Goal: Task Accomplishment & Management: Use online tool/utility

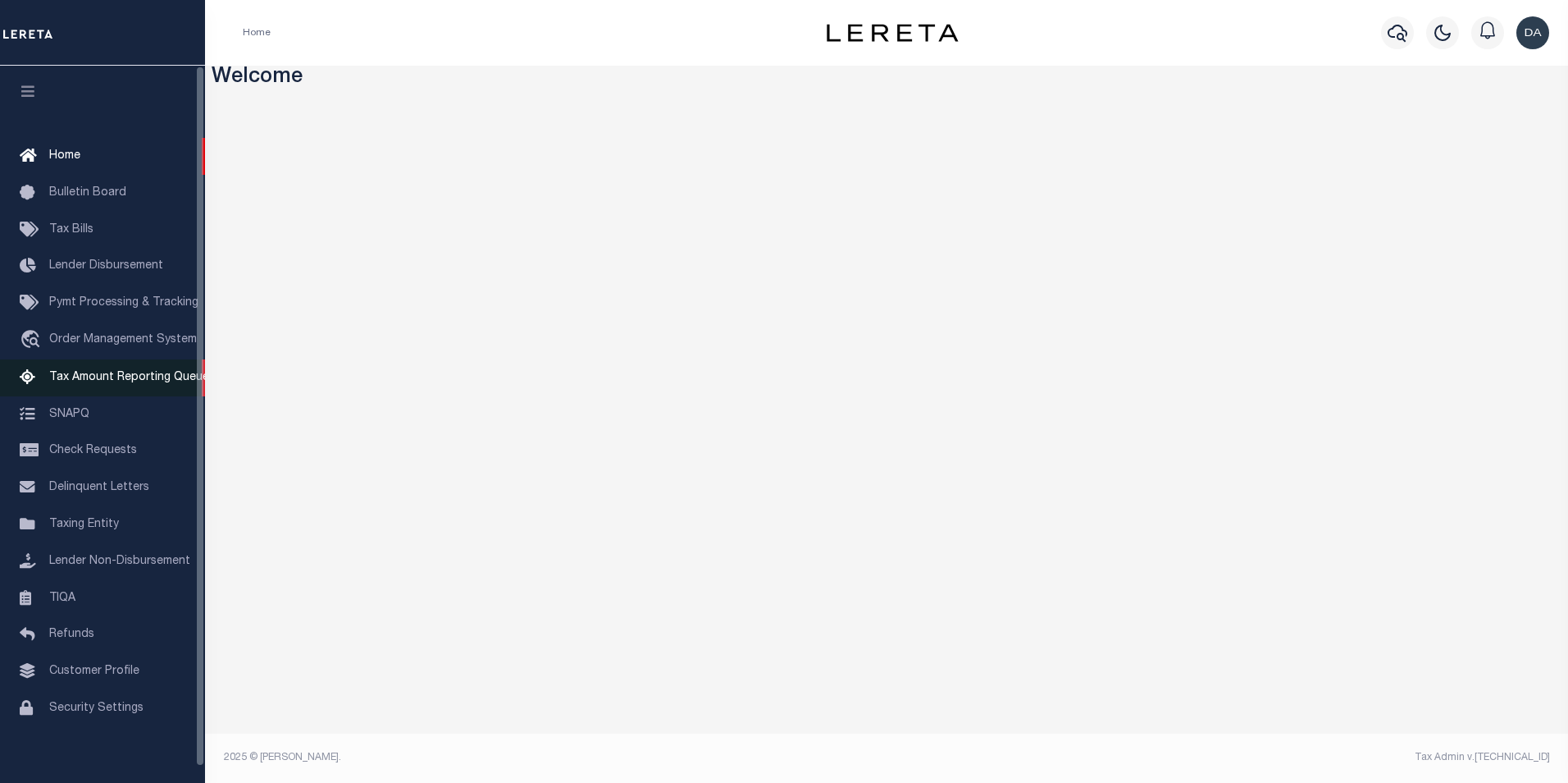
click at [153, 376] on span "Tax Amount Reporting Queue" at bounding box center [130, 378] width 160 height 11
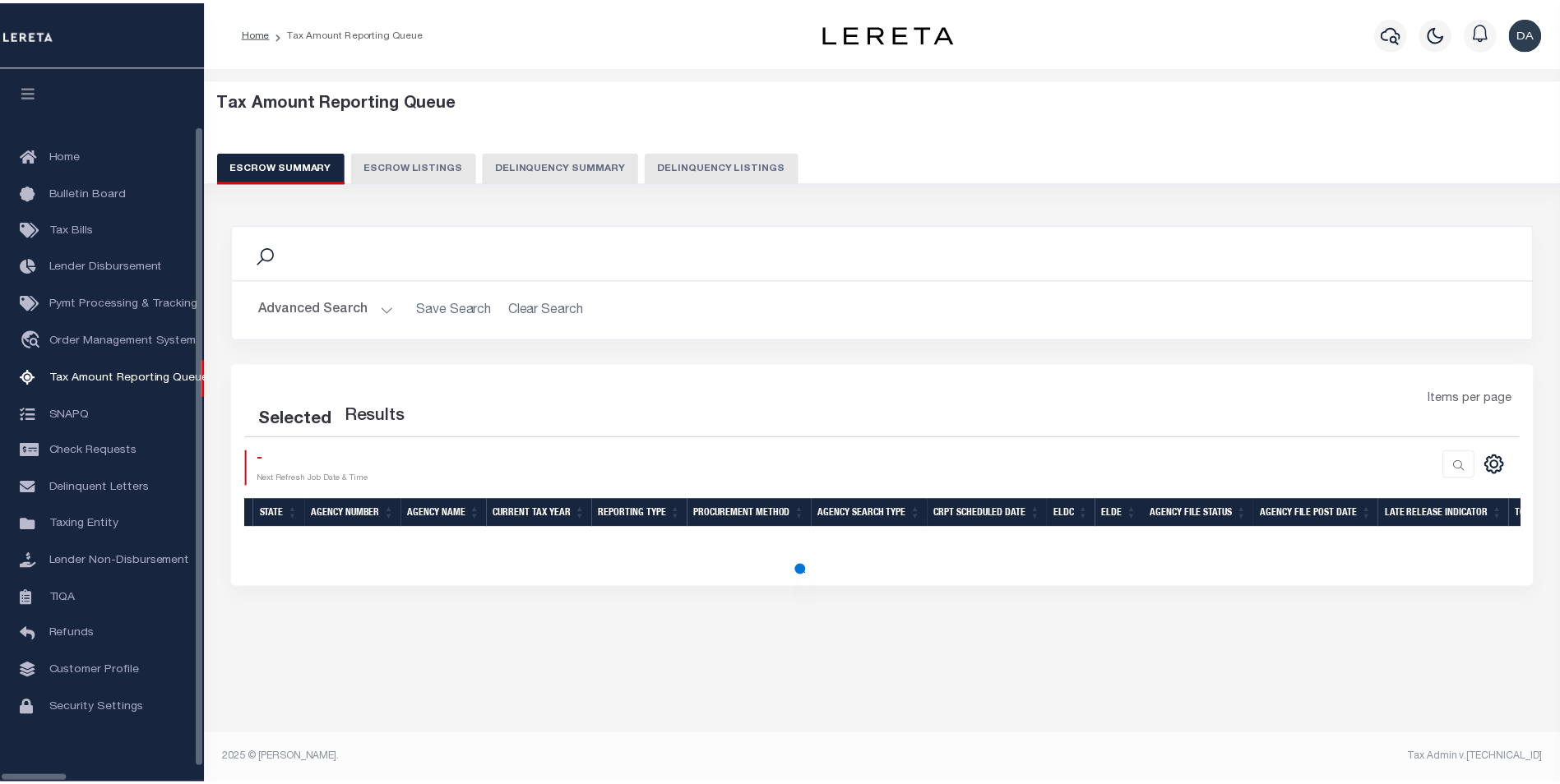
scroll to position [16, 0]
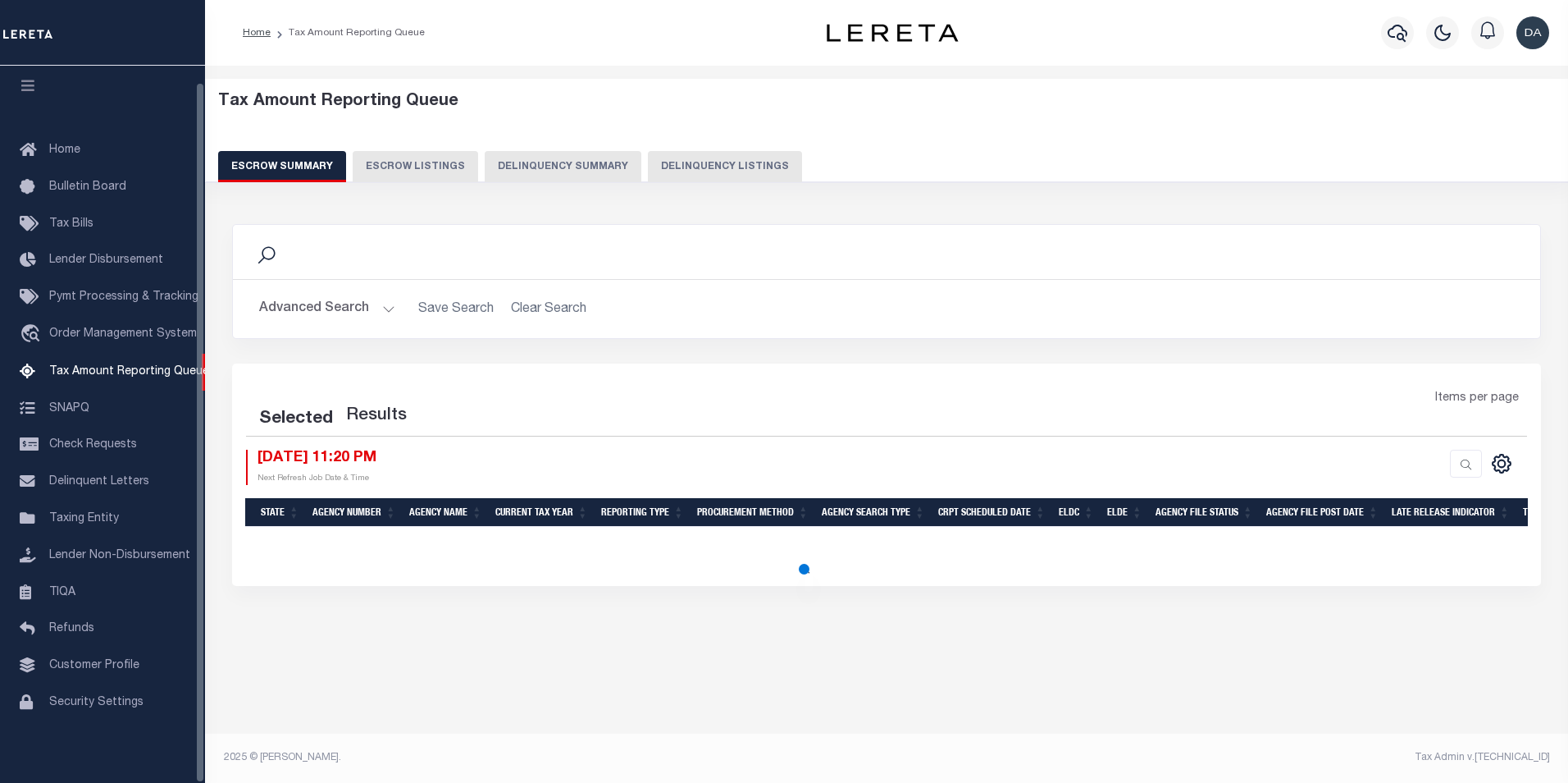
select select "100"
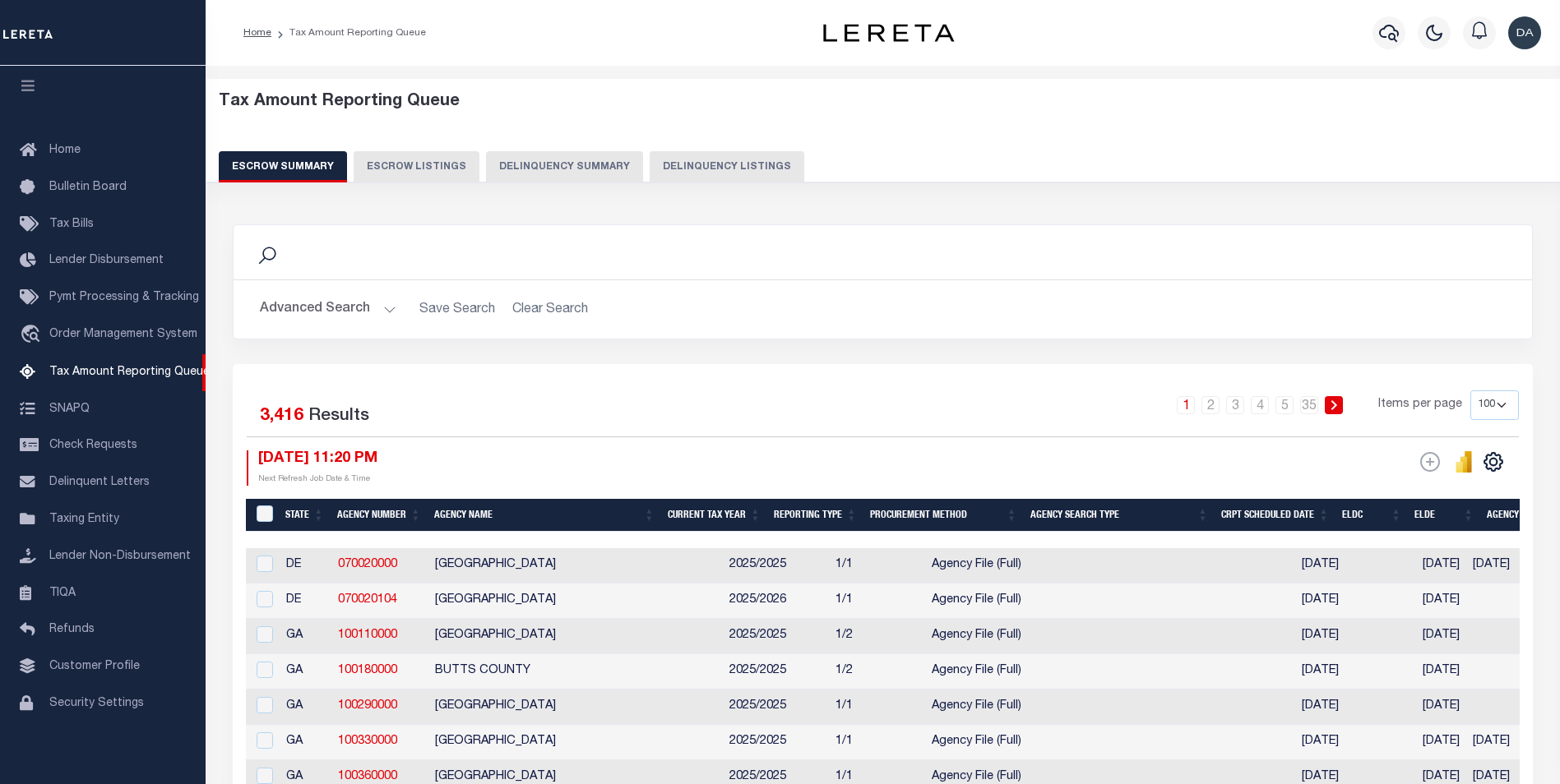
click at [588, 167] on button "Delinquency Summary" at bounding box center [565, 166] width 157 height 32
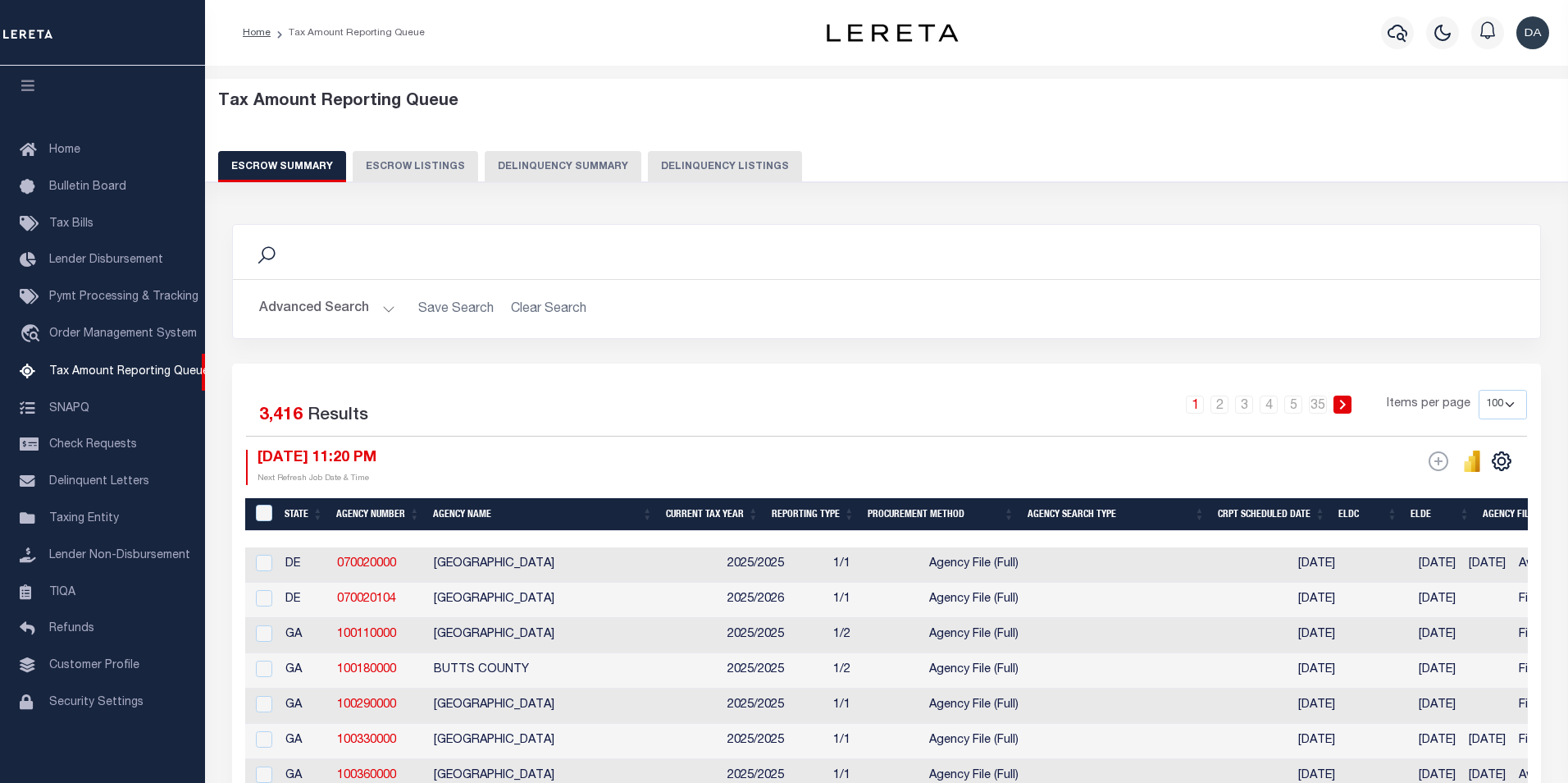
select select
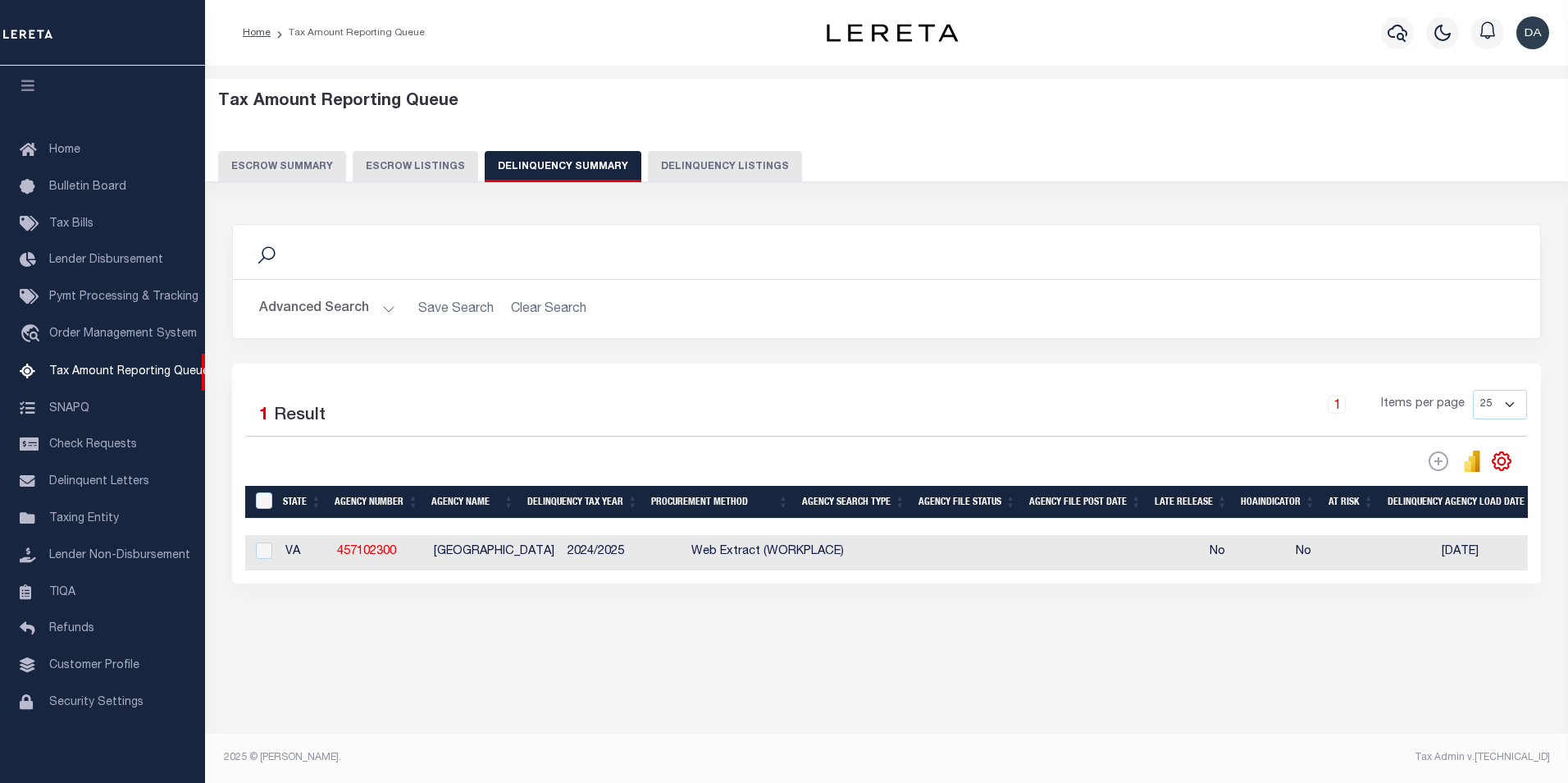
click at [319, 319] on button "Advanced Search" at bounding box center [327, 309] width 136 height 32
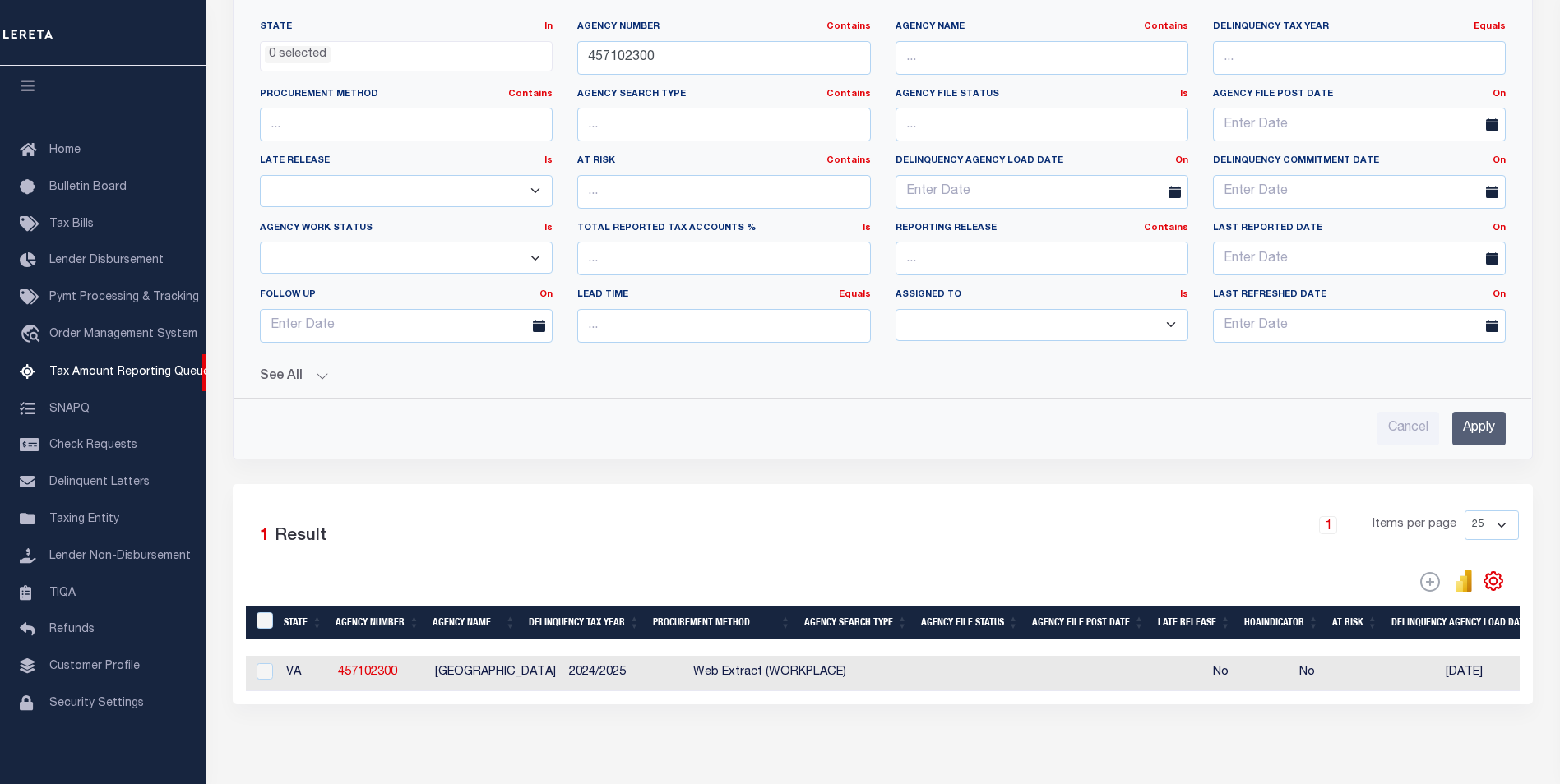
scroll to position [236, 0]
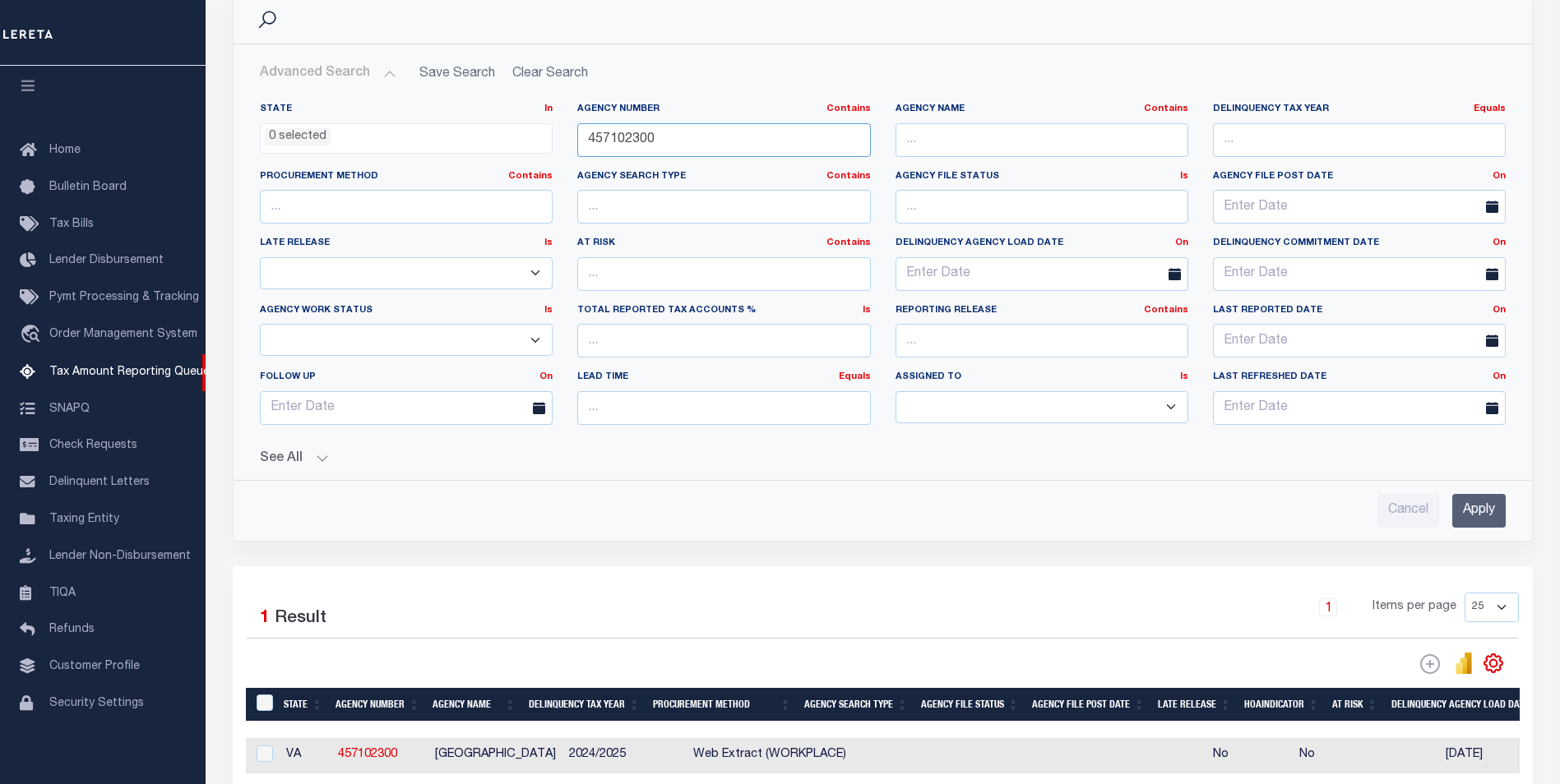
click at [706, 138] on input "457102300" at bounding box center [723, 139] width 292 height 33
paste input "04600"
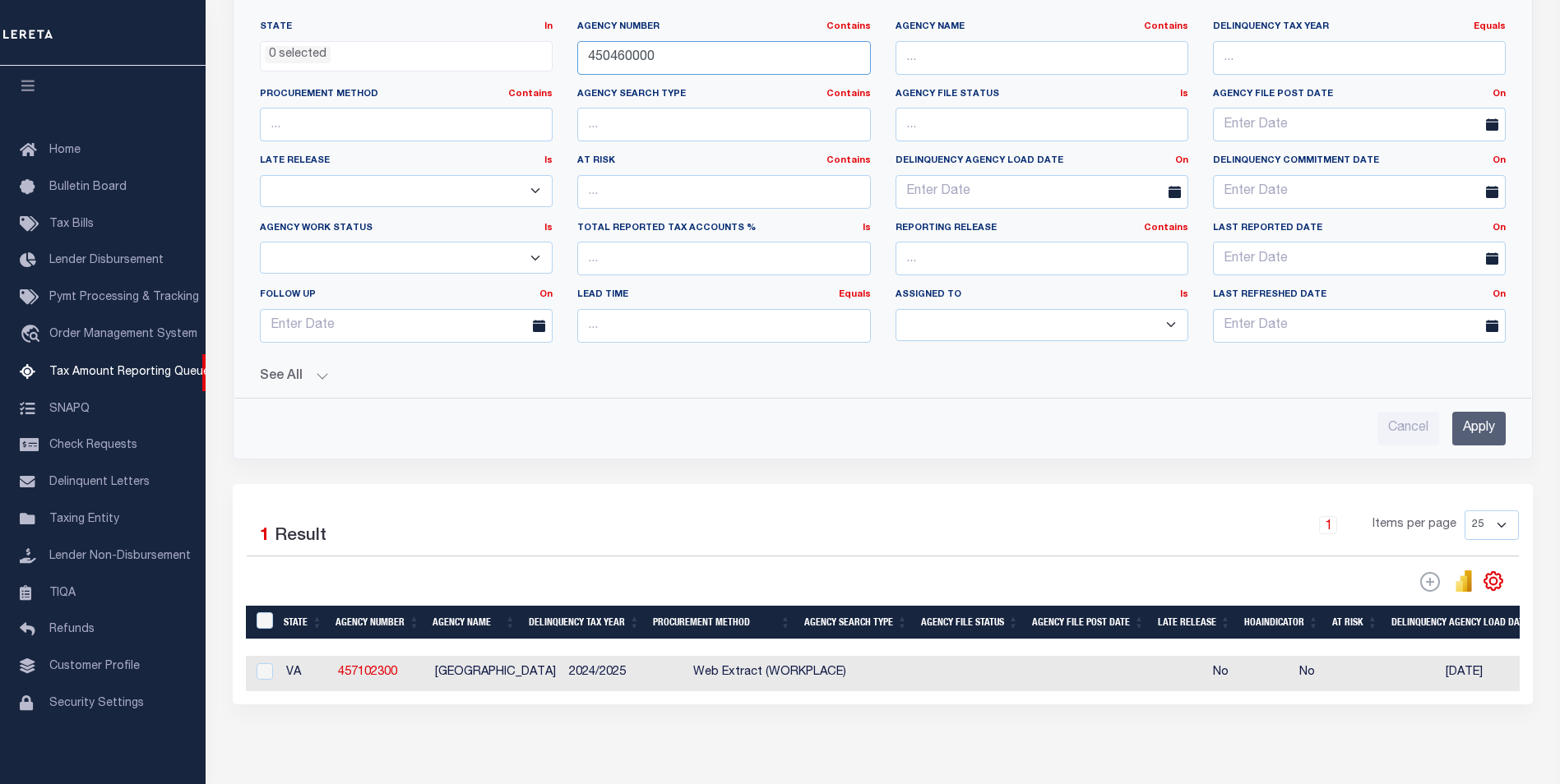
scroll to position [400, 0]
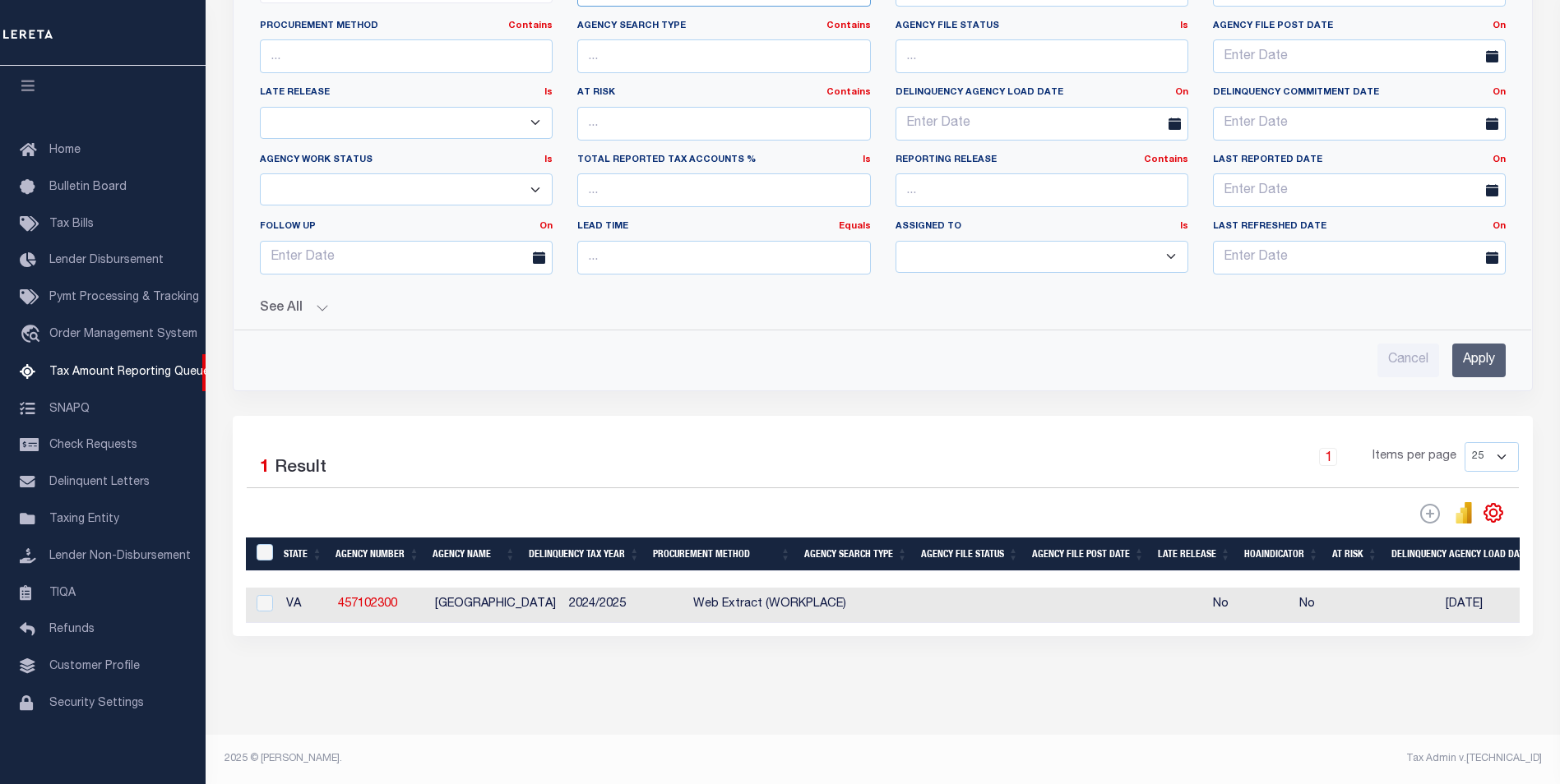
type input "450460000"
click at [1457, 350] on input "Apply" at bounding box center [1479, 360] width 53 height 33
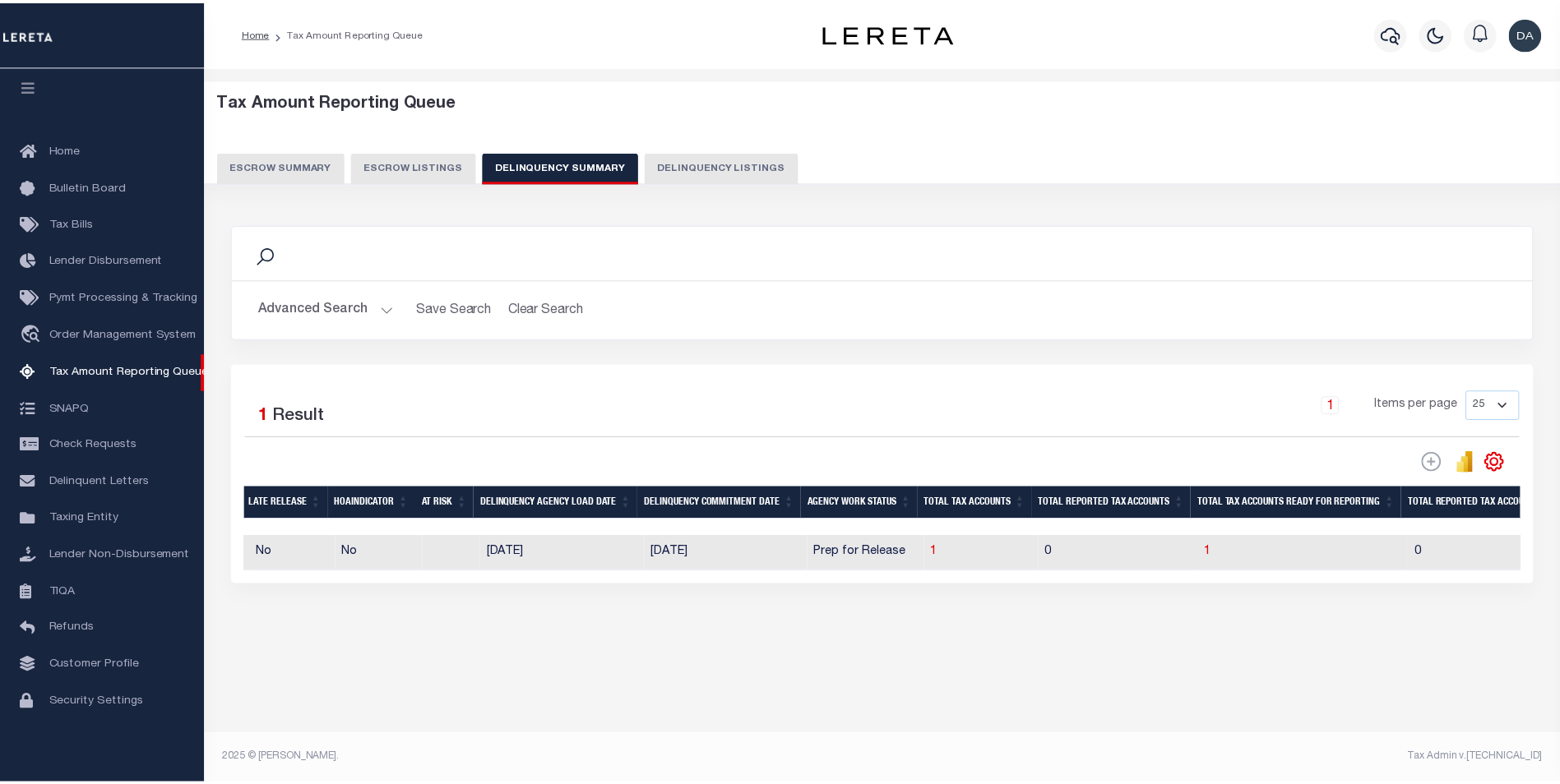
scroll to position [0, 982]
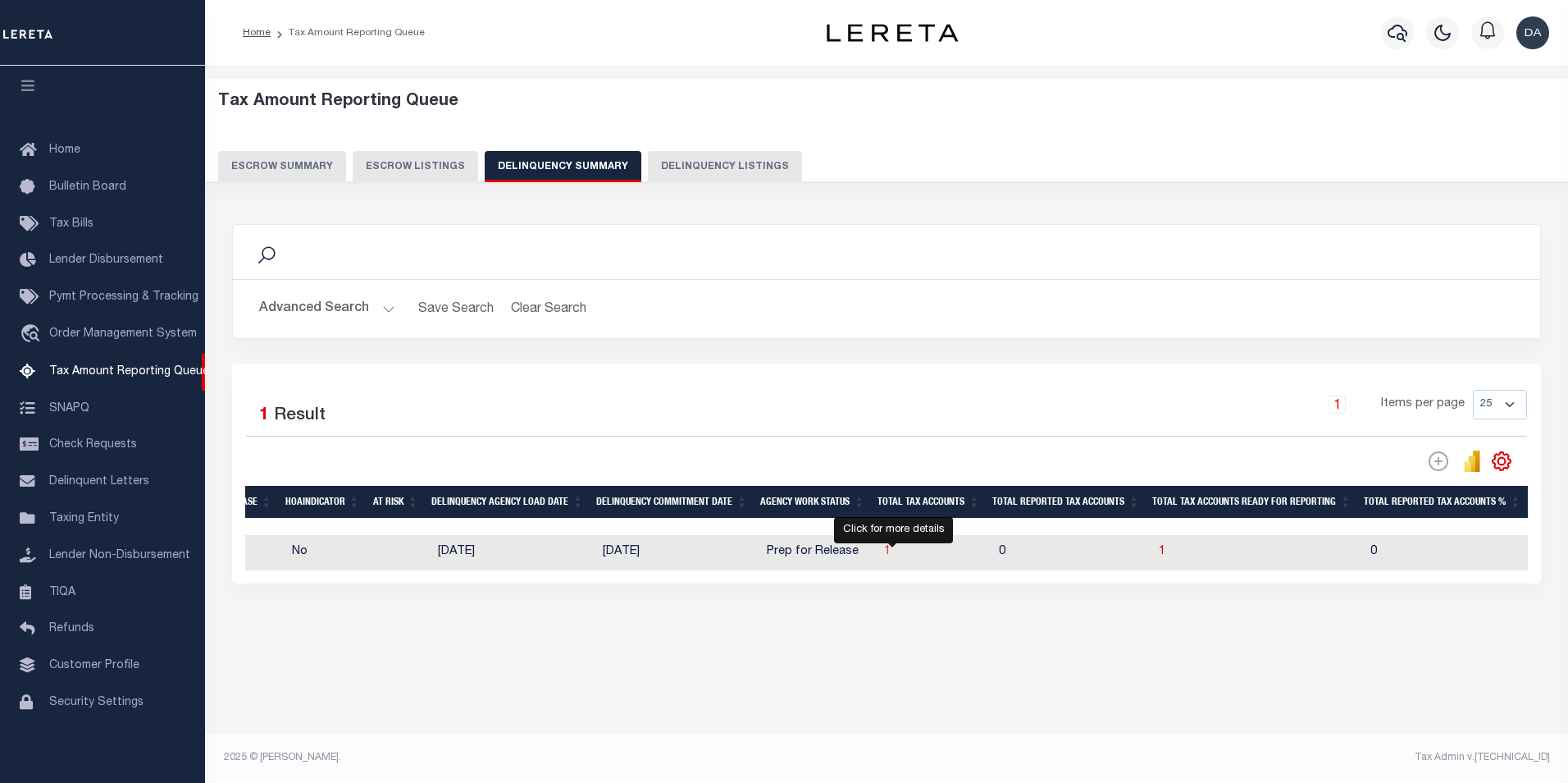
click at [891, 556] on span "1" at bounding box center [887, 551] width 7 height 11
select select "100"
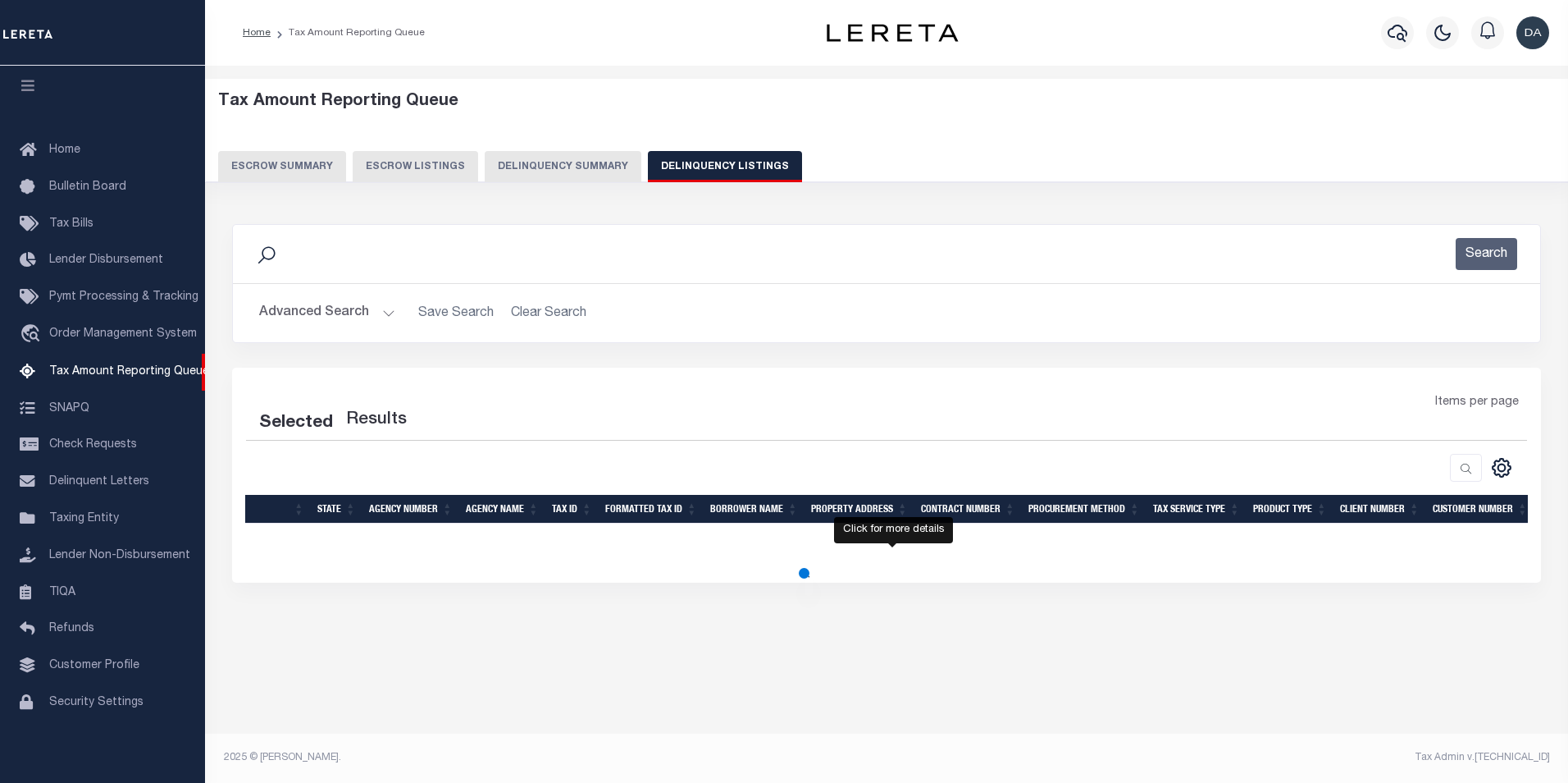
select select "100"
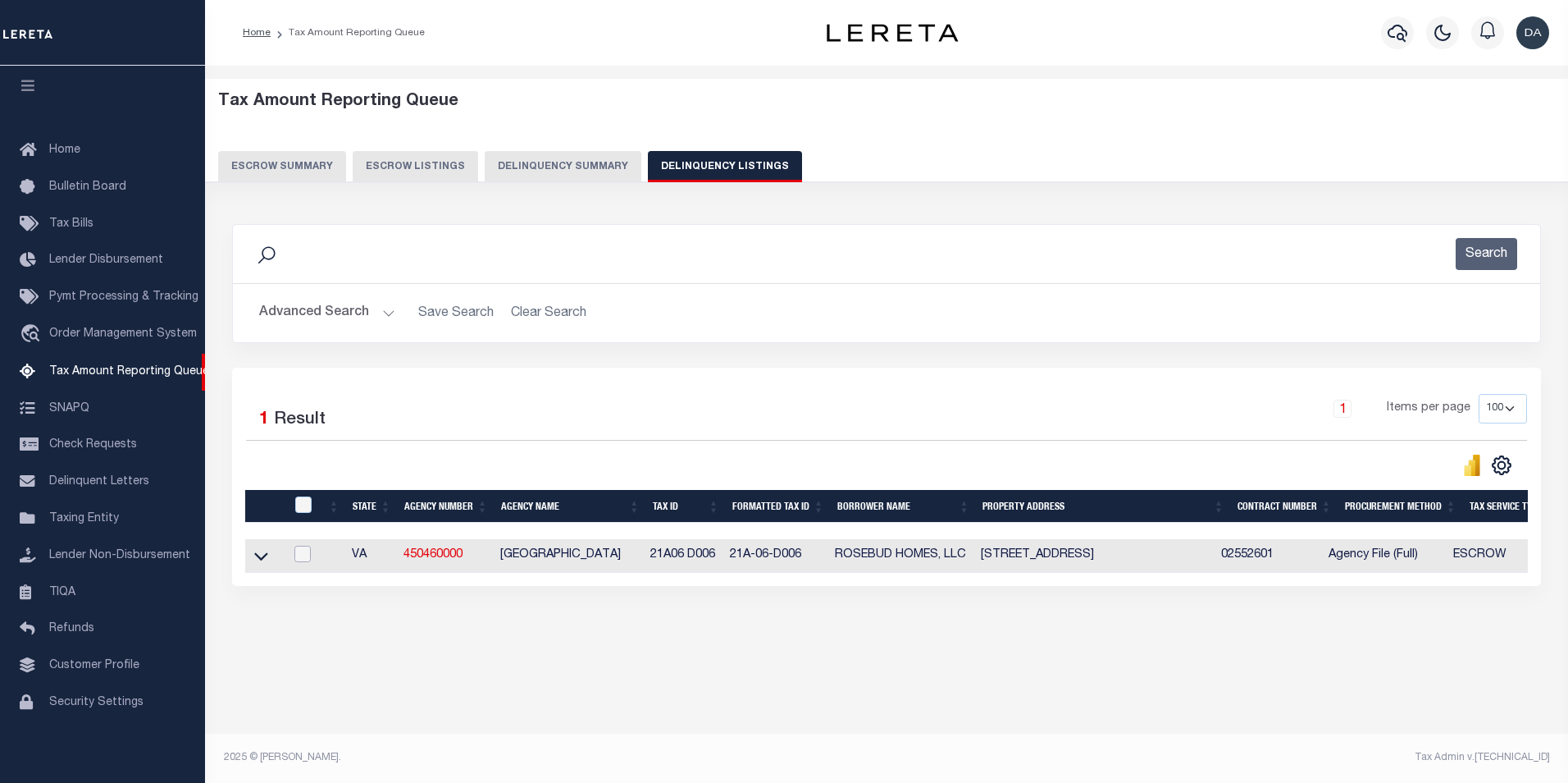
click at [296, 557] on input "checkbox" at bounding box center [302, 553] width 16 height 16
checkbox input "true"
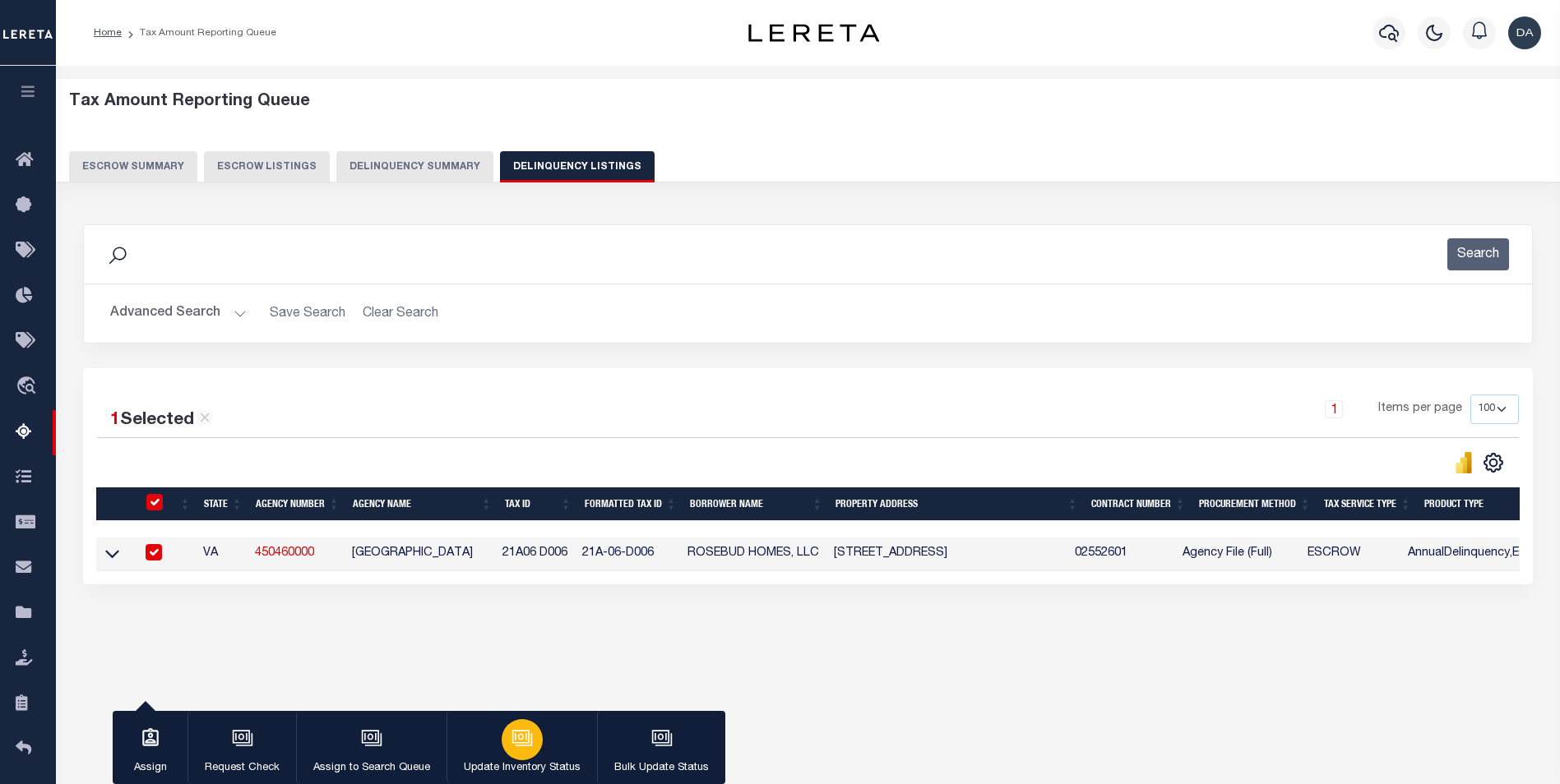
click at [502, 734] on div "button" at bounding box center [522, 739] width 41 height 41
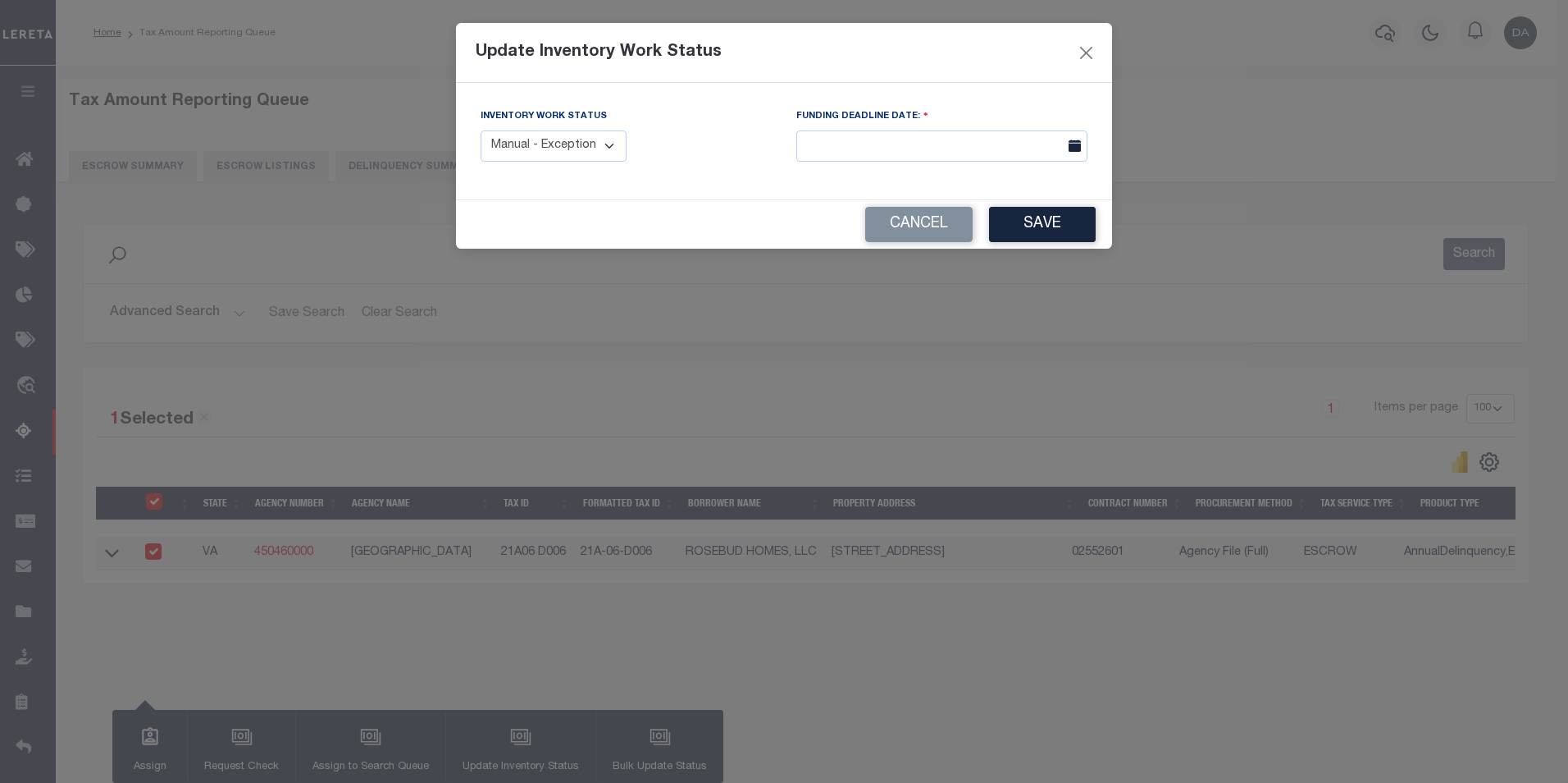
click at [562, 138] on select "Manual - Exception Pended - Awaiting Search Late Add Exception Completed" at bounding box center [553, 147] width 146 height 32
select select "3"
click at [480, 131] on select "Manual - Exception Pended - Awaiting Search Late Add Exception Completed" at bounding box center [553, 147] width 146 height 32
click at [1004, 233] on button "Save" at bounding box center [1043, 224] width 107 height 35
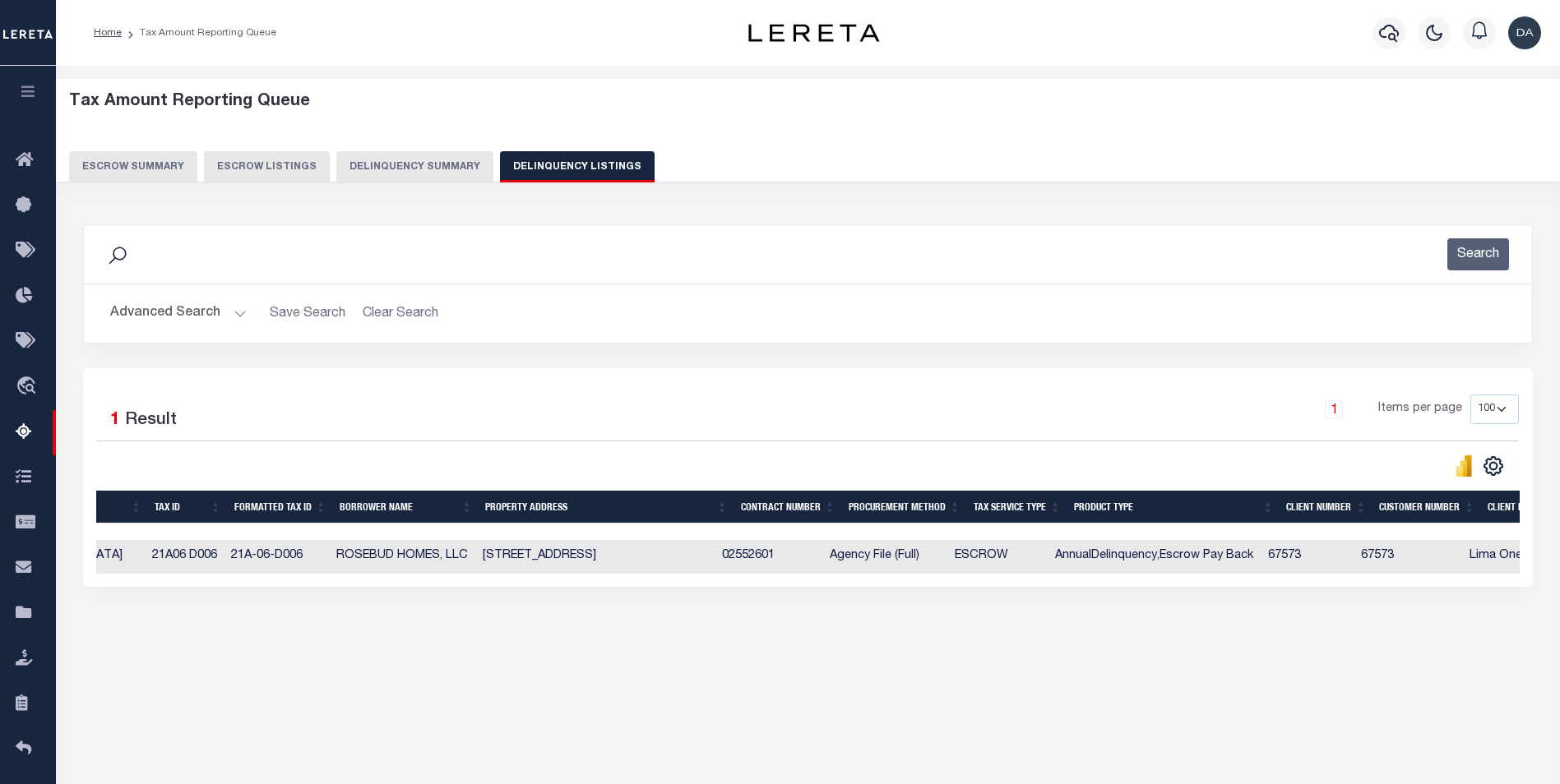
scroll to position [0, 0]
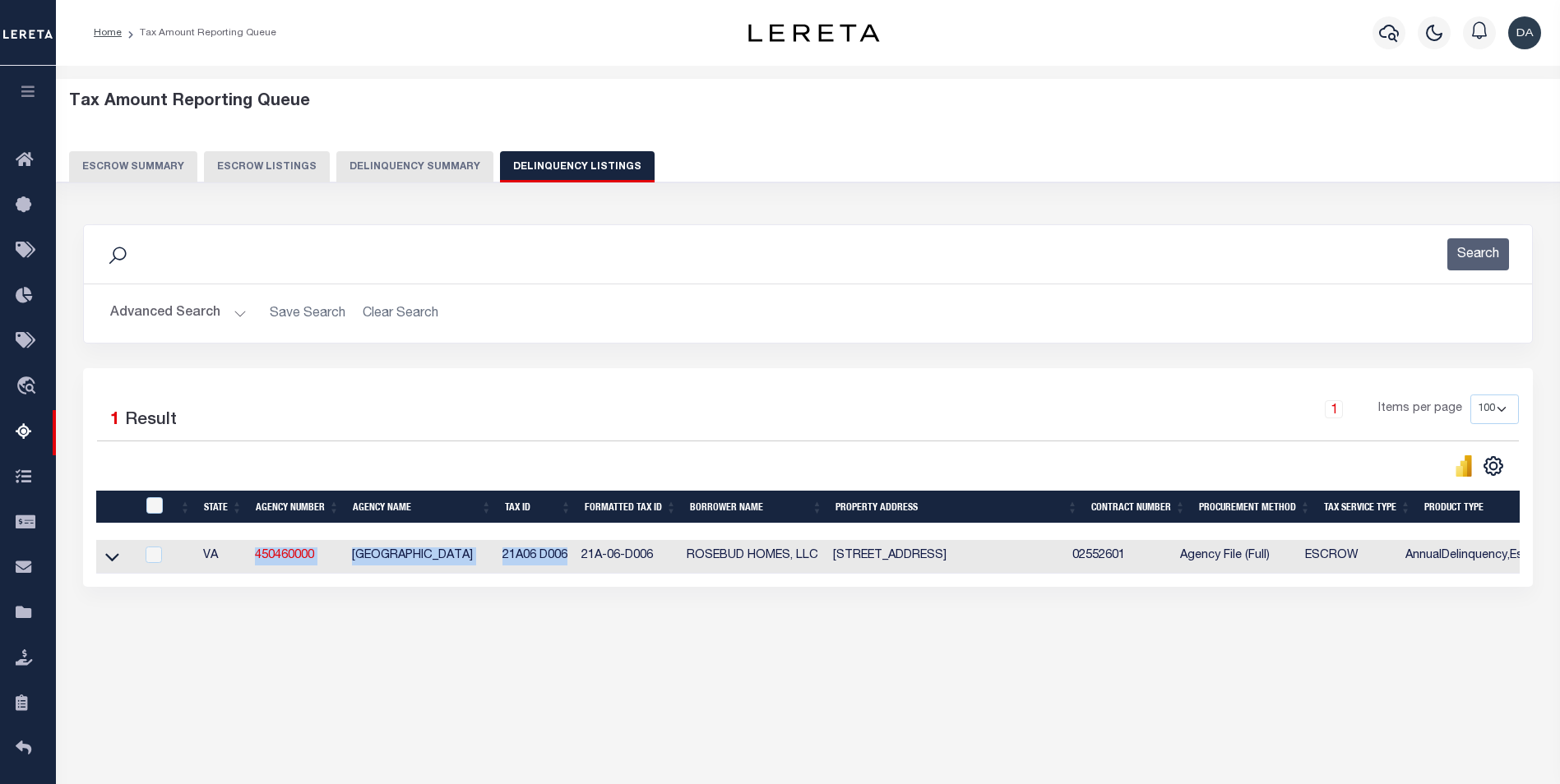
drag, startPoint x: 240, startPoint y: 557, endPoint x: 573, endPoint y: 559, distance: 333.0
click at [573, 559] on tr "VA 450460000 [GEOGRAPHIC_DATA] 21A06 D006 21A-06-D006 ROSEBUD HOMES, LLC [STREE…" at bounding box center [1387, 556] width 2581 height 33
copy tr "450460000 [GEOGRAPHIC_DATA] 21A06 D006"
click at [893, 222] on div "Data sync process is currently running, you may face some response delays. Sear…" at bounding box center [808, 422] width 1471 height 428
click at [110, 559] on icon at bounding box center [112, 557] width 14 height 17
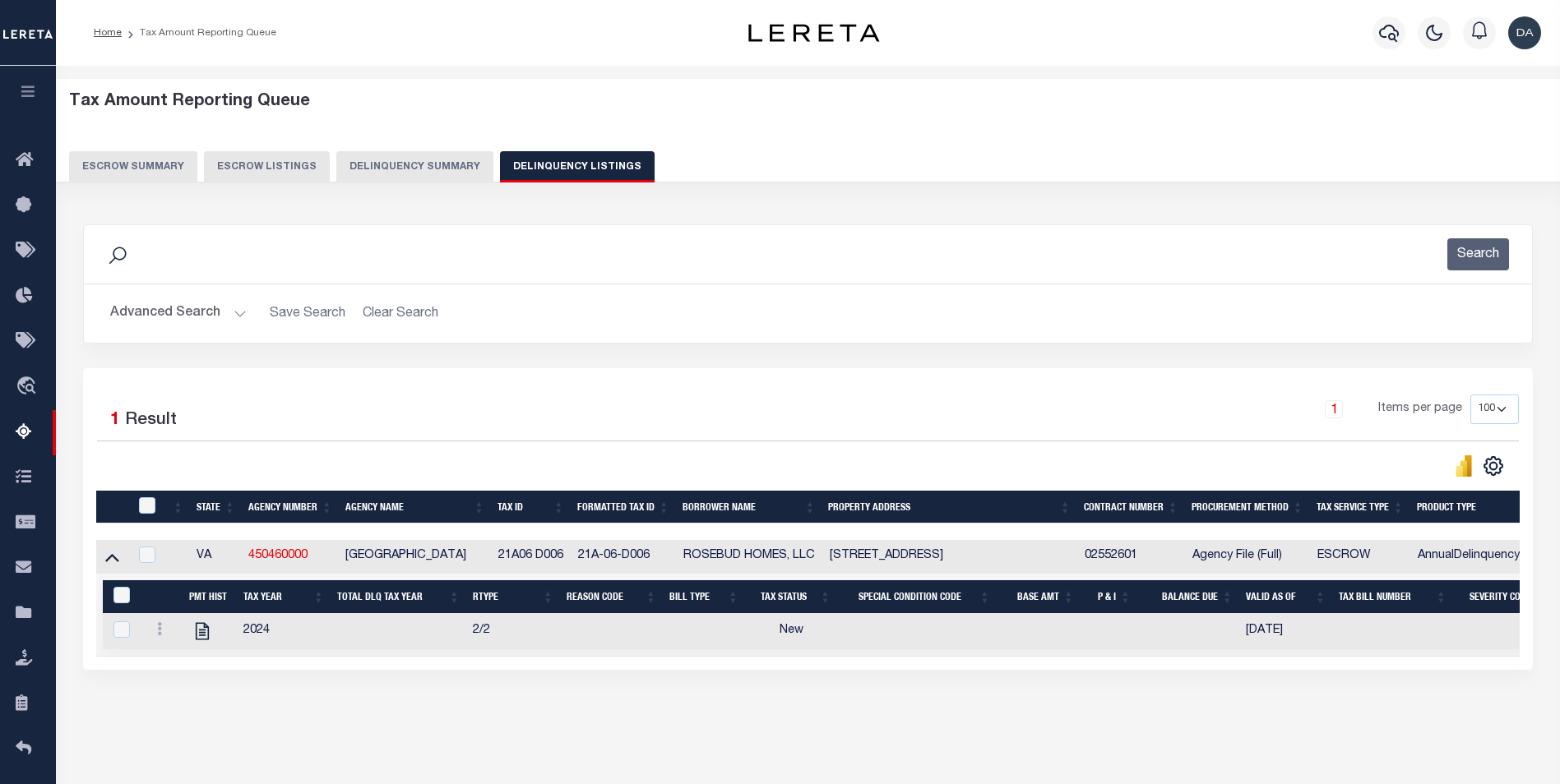
click at [110, 559] on icon at bounding box center [112, 557] width 14 height 17
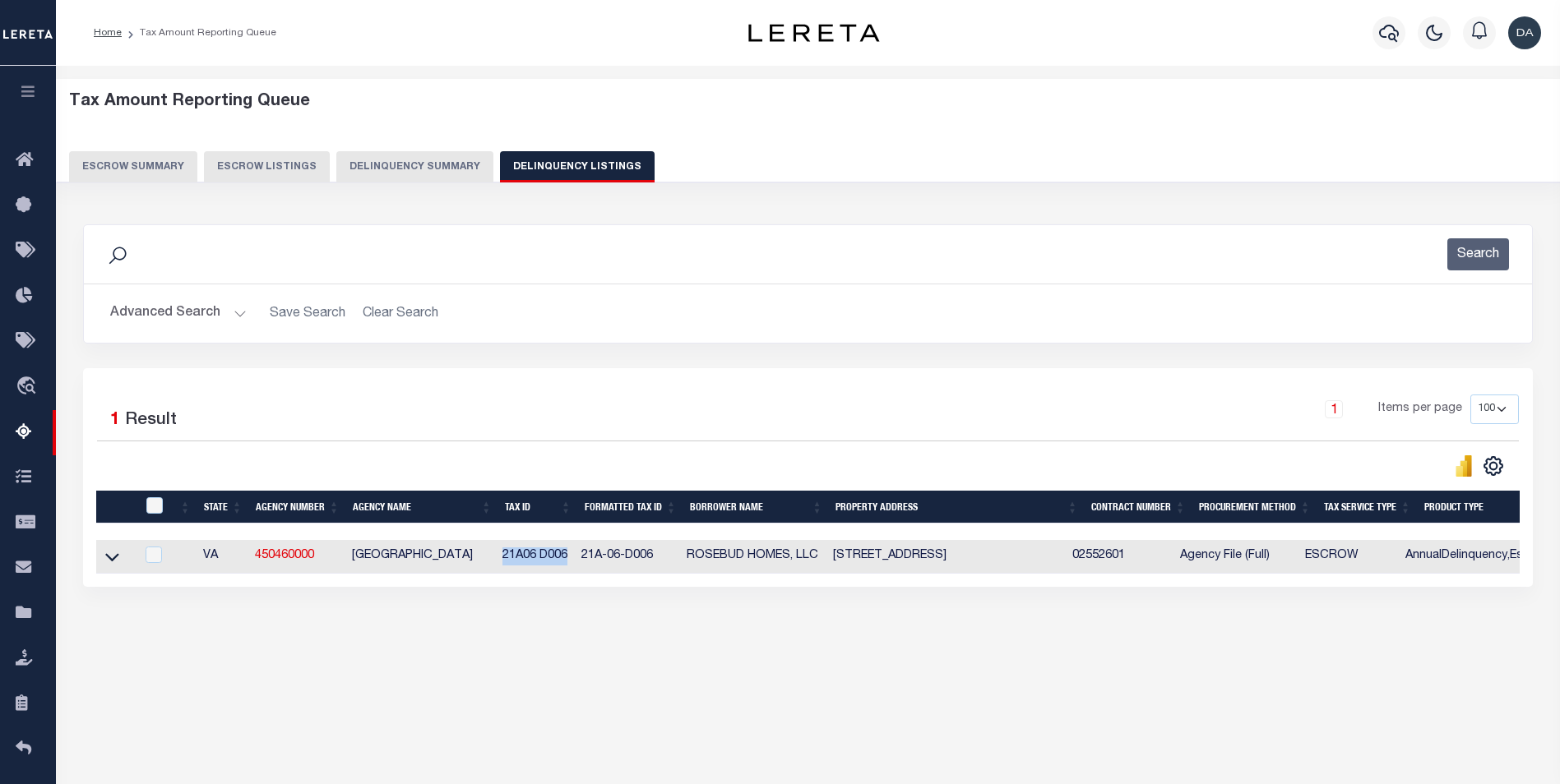
drag, startPoint x: 577, startPoint y: 559, endPoint x: 505, endPoint y: 554, distance: 72.2
click at [505, 554] on td "21A06 D006" at bounding box center [535, 556] width 79 height 33
checkbox input "true"
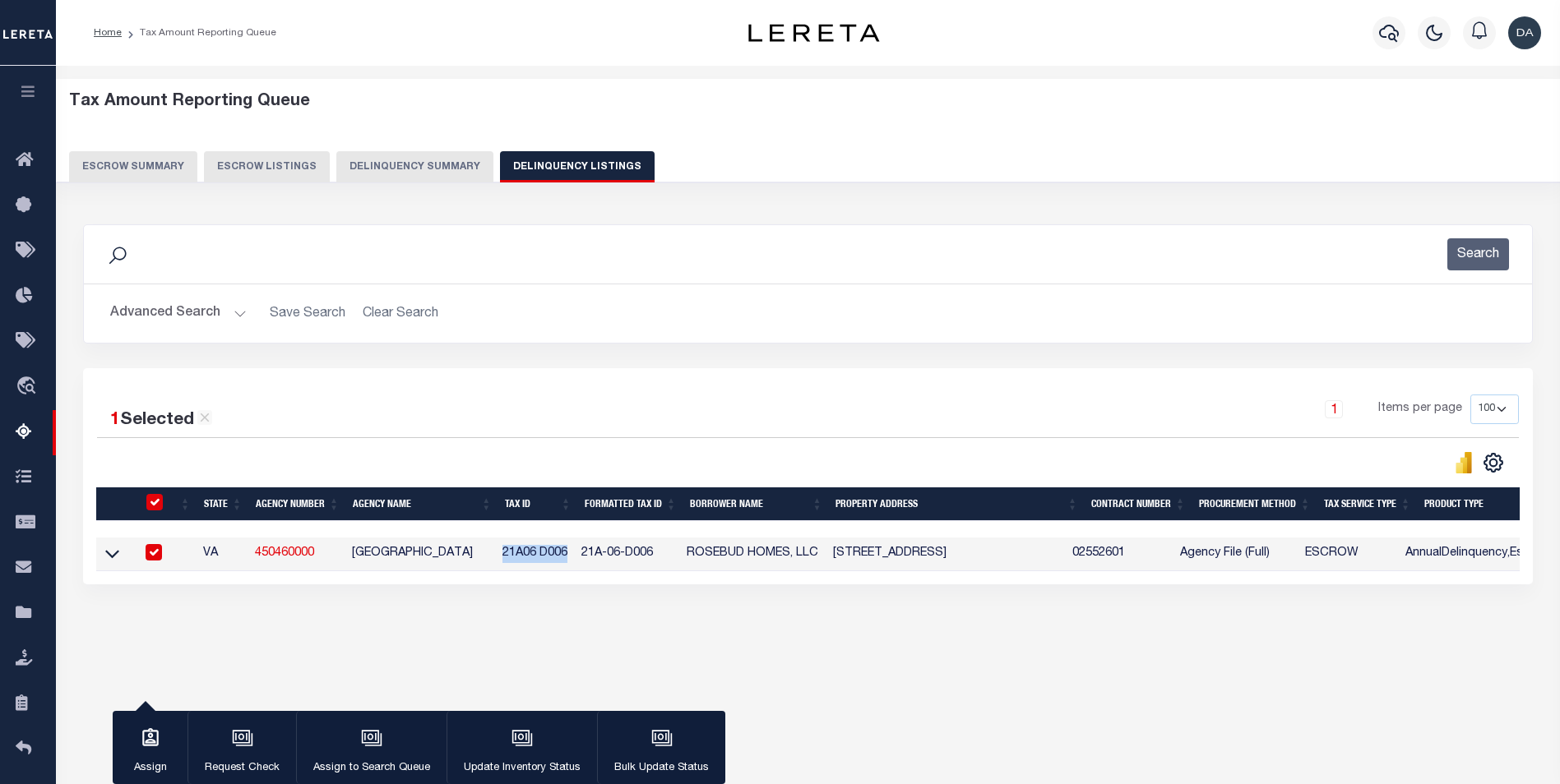
copy td "21A06 D006"
click at [380, 177] on button "Delinquency Summary" at bounding box center [415, 166] width 157 height 32
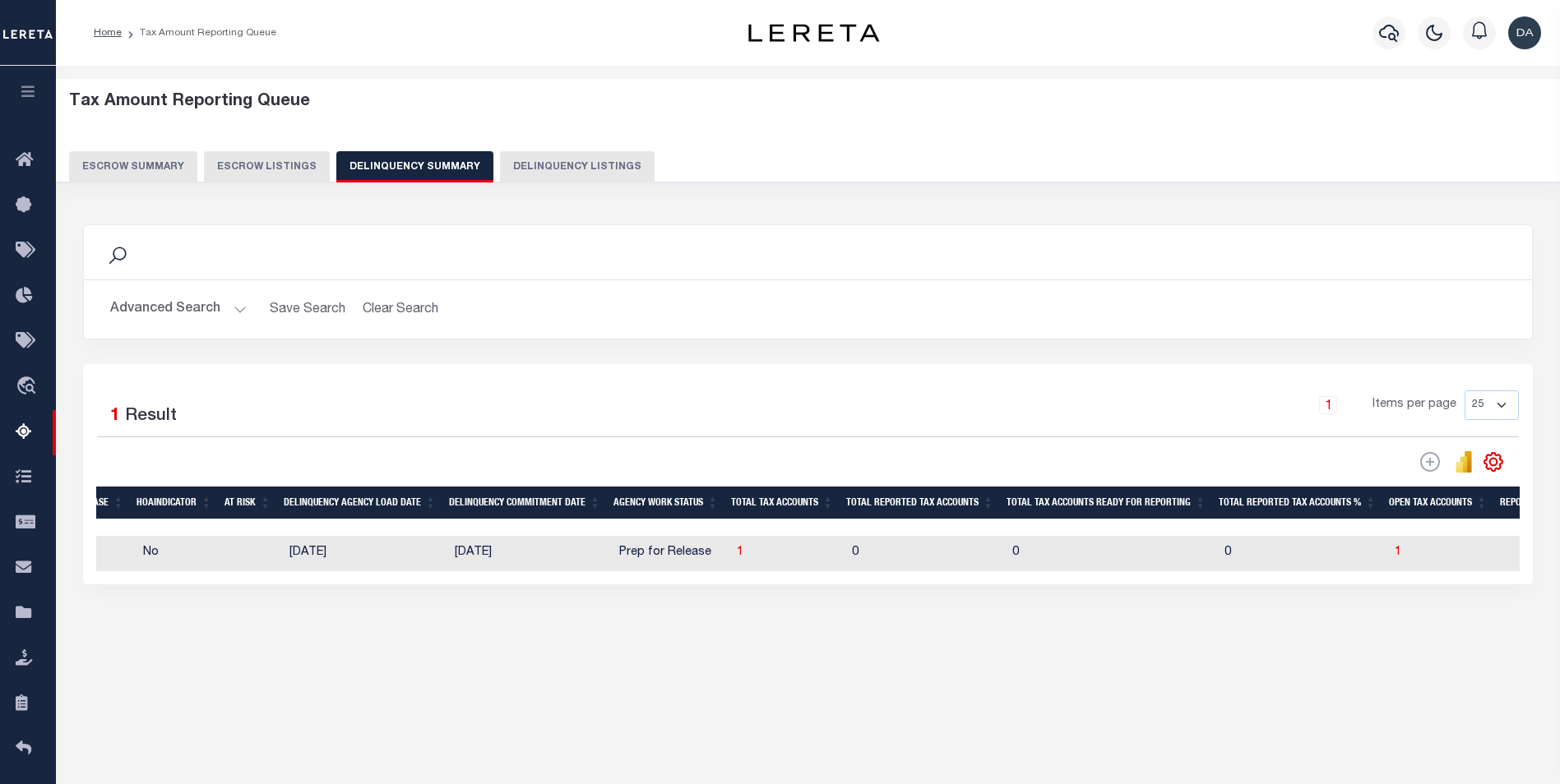
click at [203, 309] on button "Advanced Search" at bounding box center [178, 309] width 137 height 32
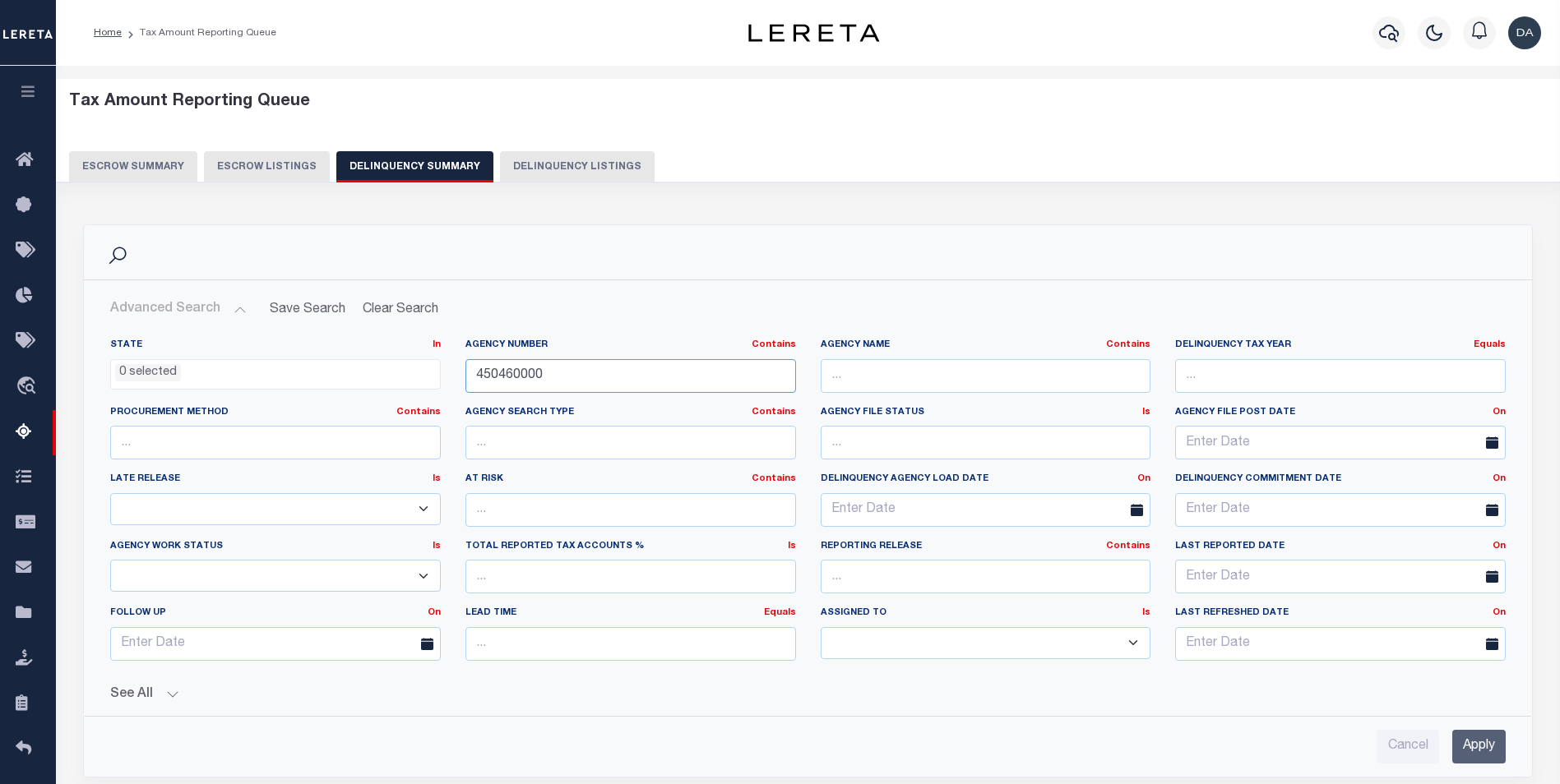
click at [526, 378] on input "450460000" at bounding box center [630, 375] width 331 height 33
click at [526, 375] on input "450460000" at bounding box center [630, 375] width 331 height 33
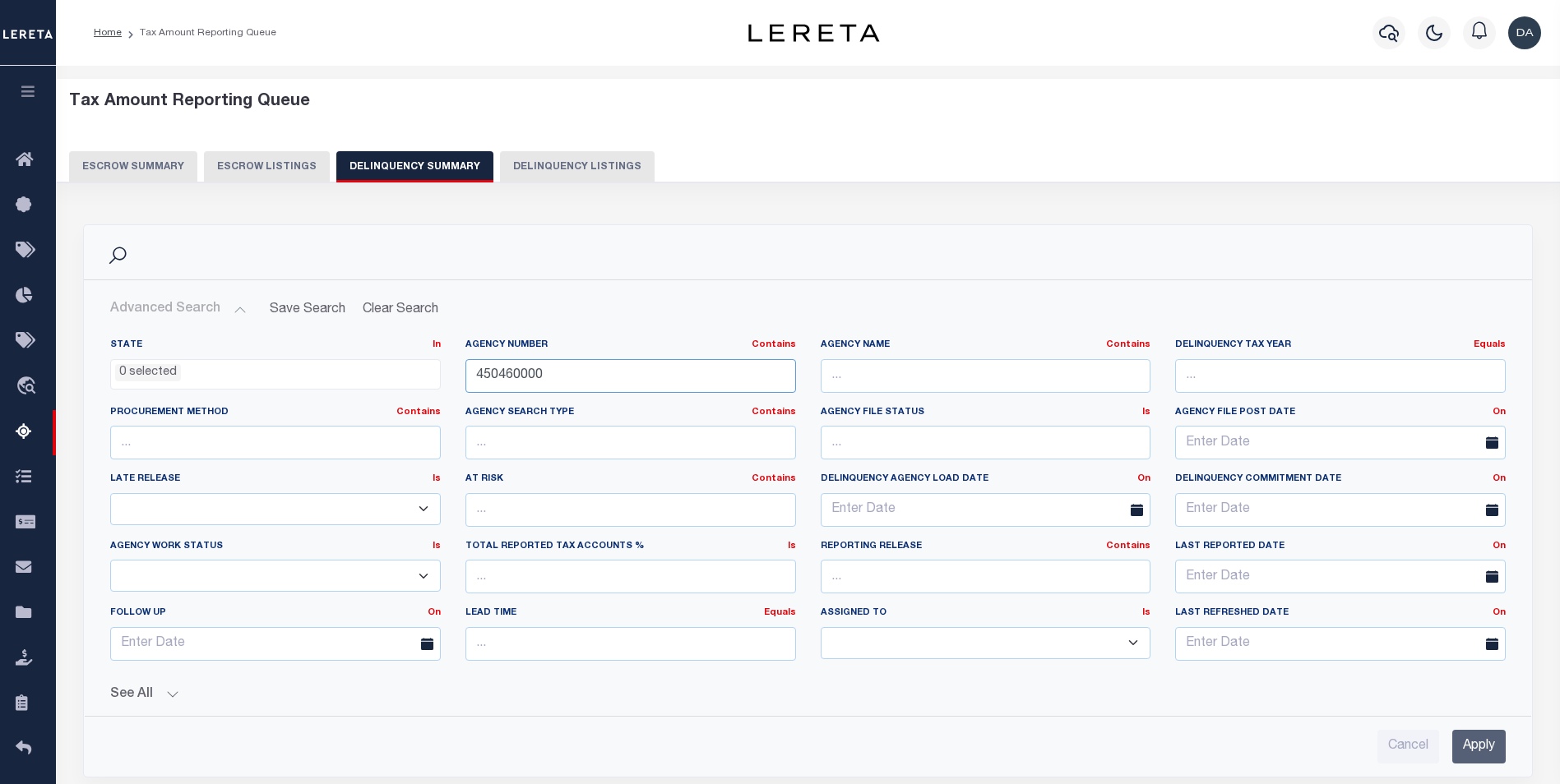
click at [526, 375] on input "450460000" at bounding box center [630, 375] width 331 height 33
drag, startPoint x: 1481, startPoint y: 746, endPoint x: 871, endPoint y: 593, distance: 628.9
click at [1485, 746] on input "Apply" at bounding box center [1479, 746] width 53 height 33
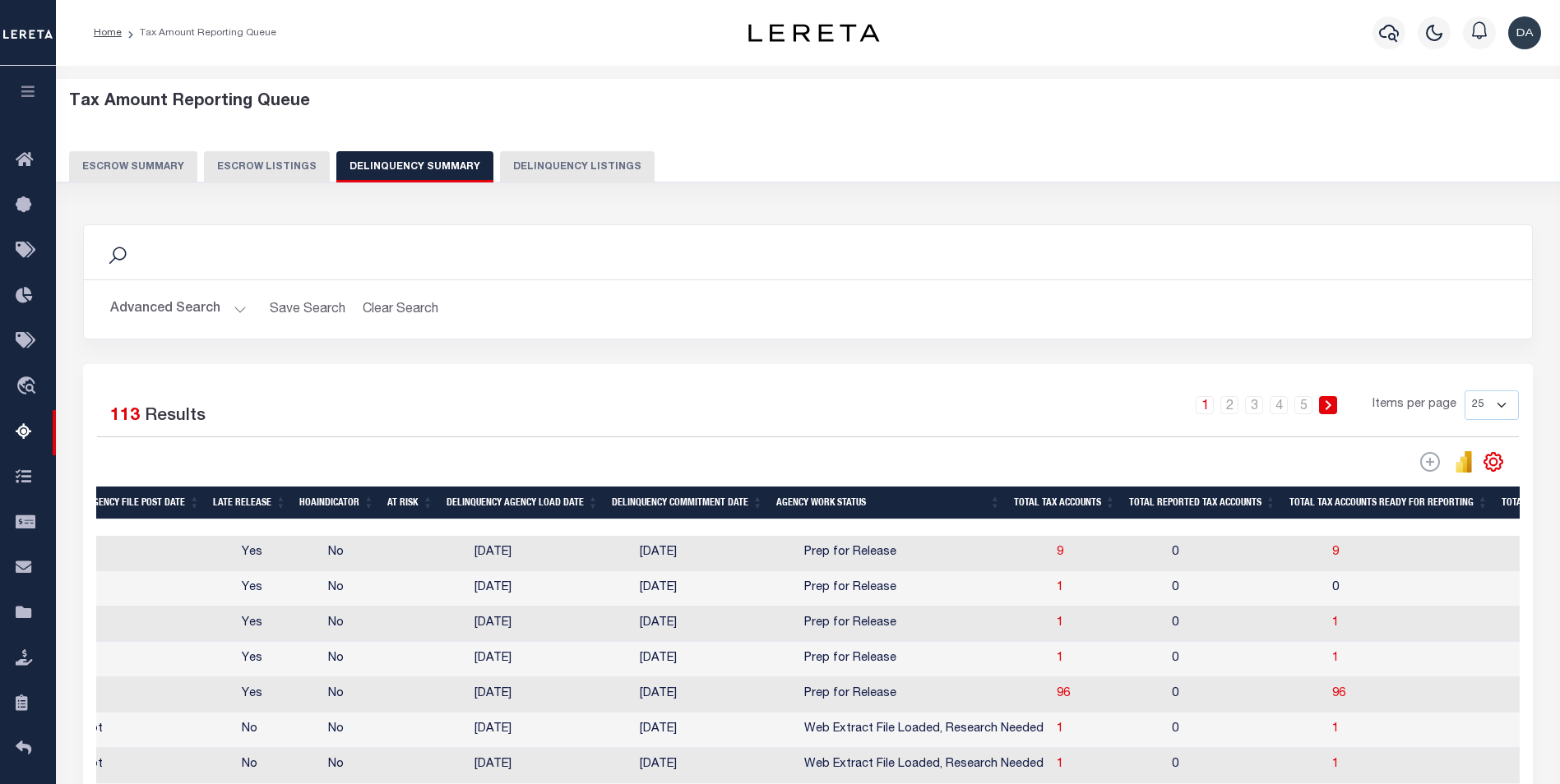
click at [194, 313] on button "Advanced Search" at bounding box center [178, 309] width 137 height 32
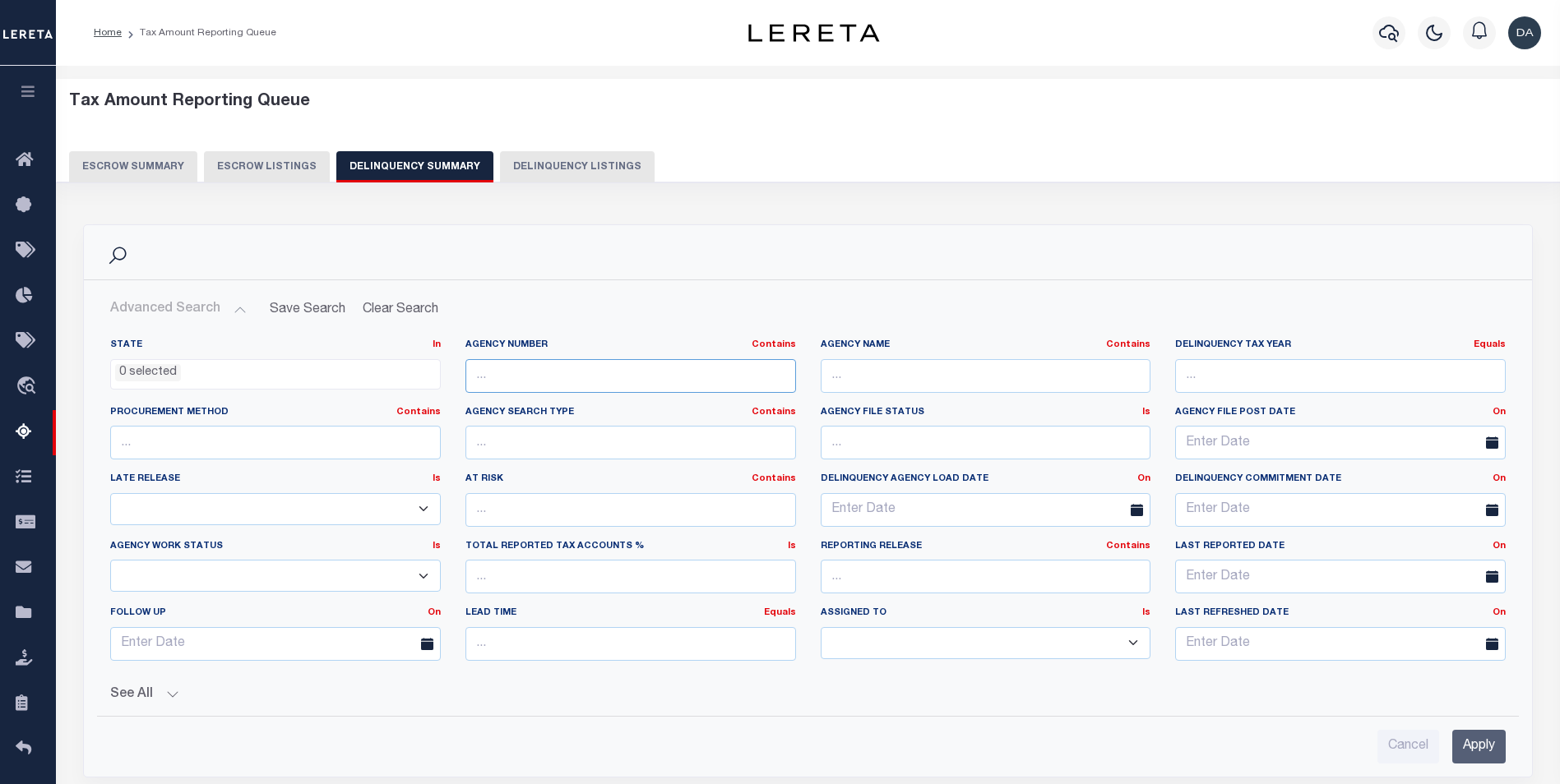
click at [562, 385] on input "text" at bounding box center [630, 375] width 331 height 33
paste input "456502300"
type input "456502300"
click at [1481, 743] on input "Apply" at bounding box center [1479, 746] width 53 height 33
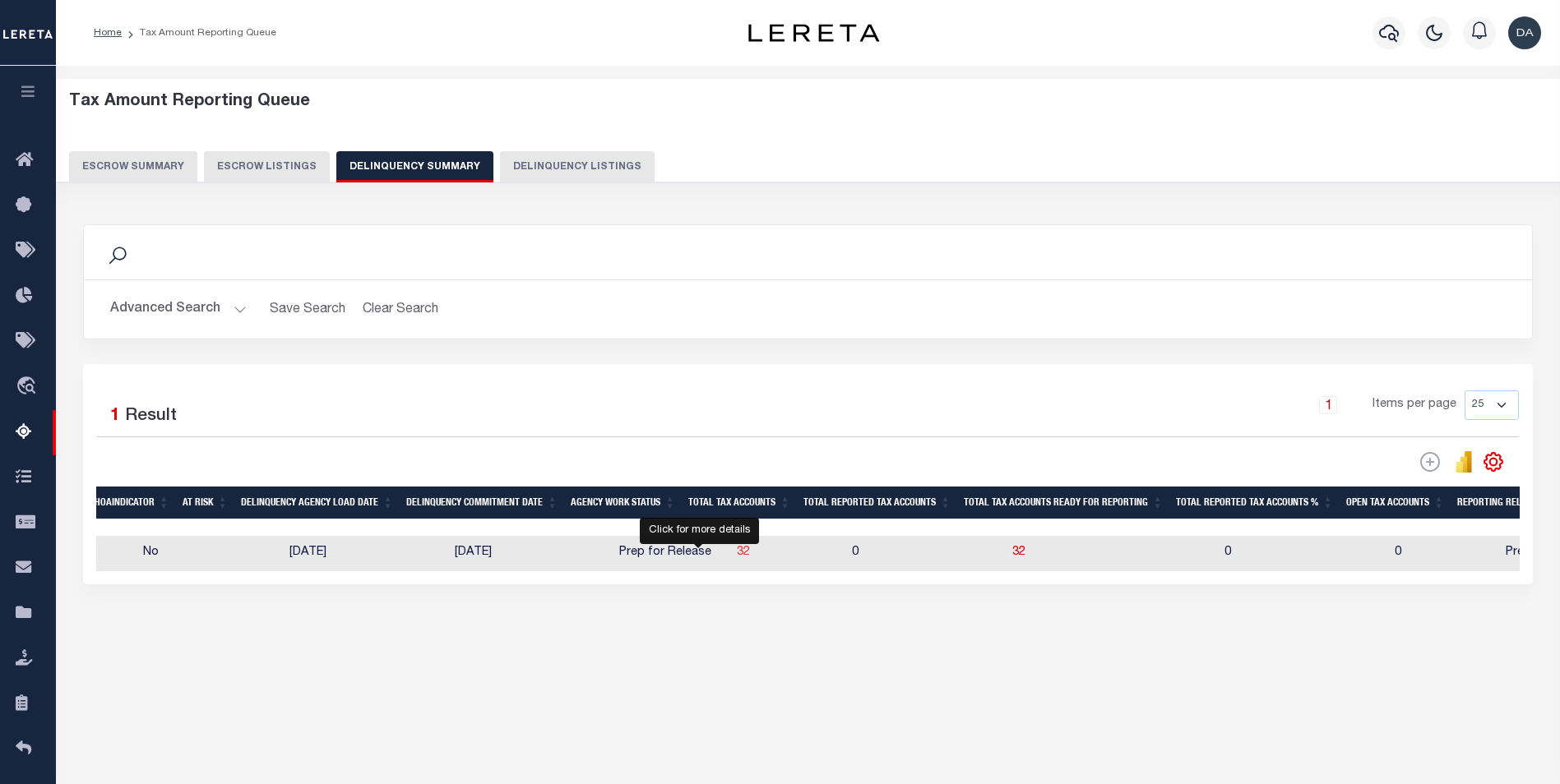
click at [737, 558] on span "32" at bounding box center [743, 552] width 13 height 11
select select "100"
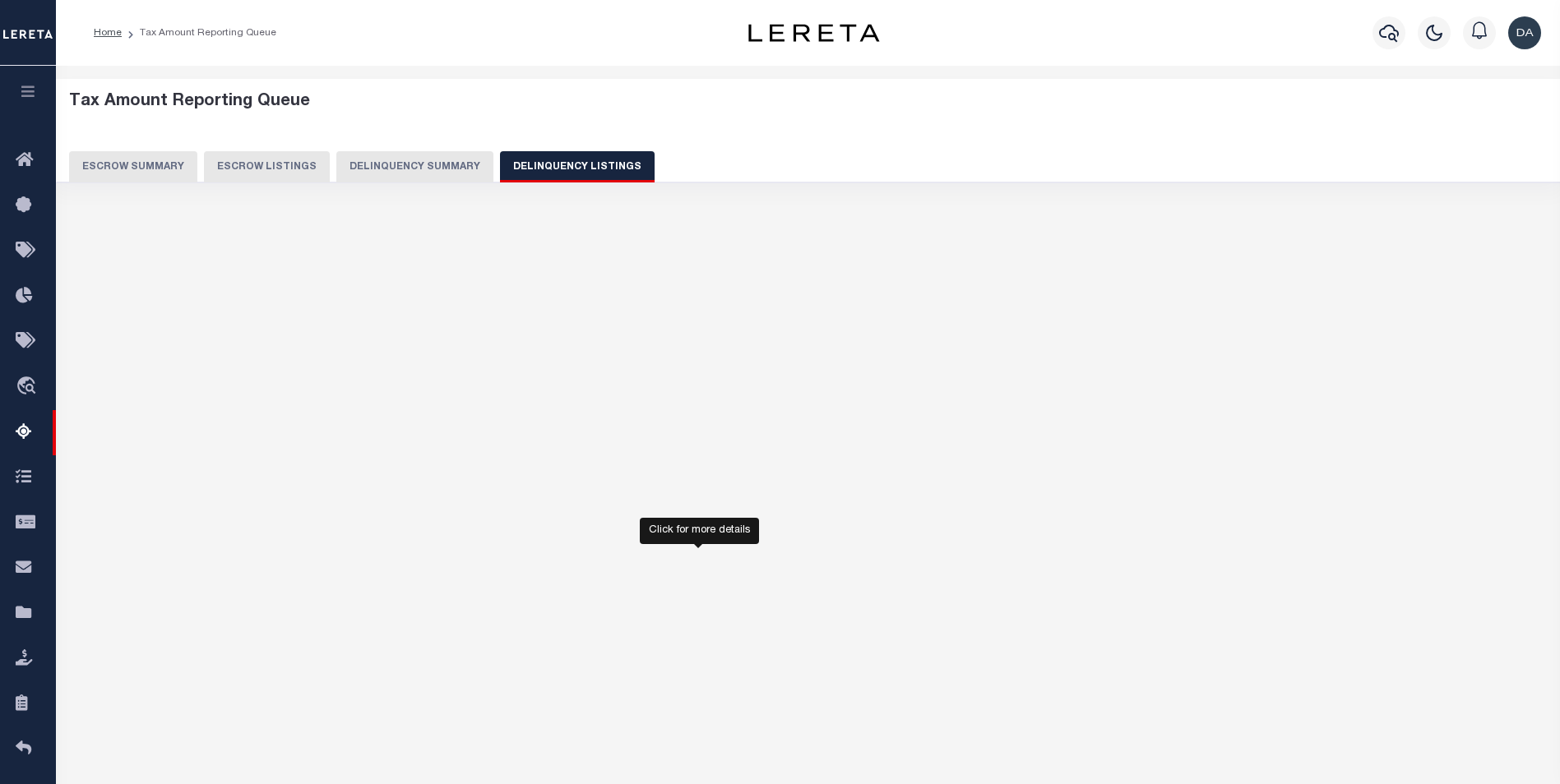
select select "100"
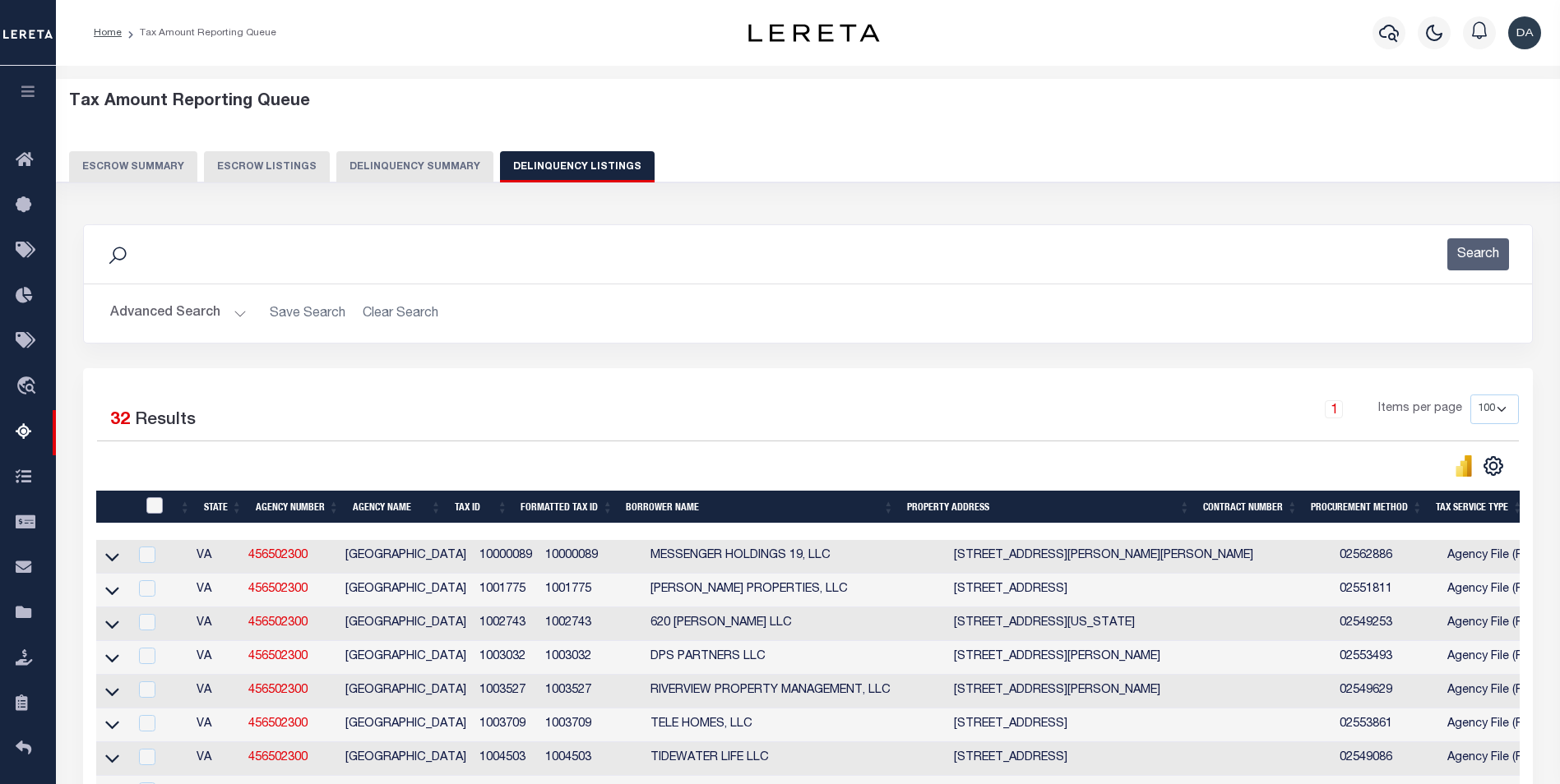
click at [150, 505] on input "checkbox" at bounding box center [154, 505] width 16 height 16
checkbox input "true"
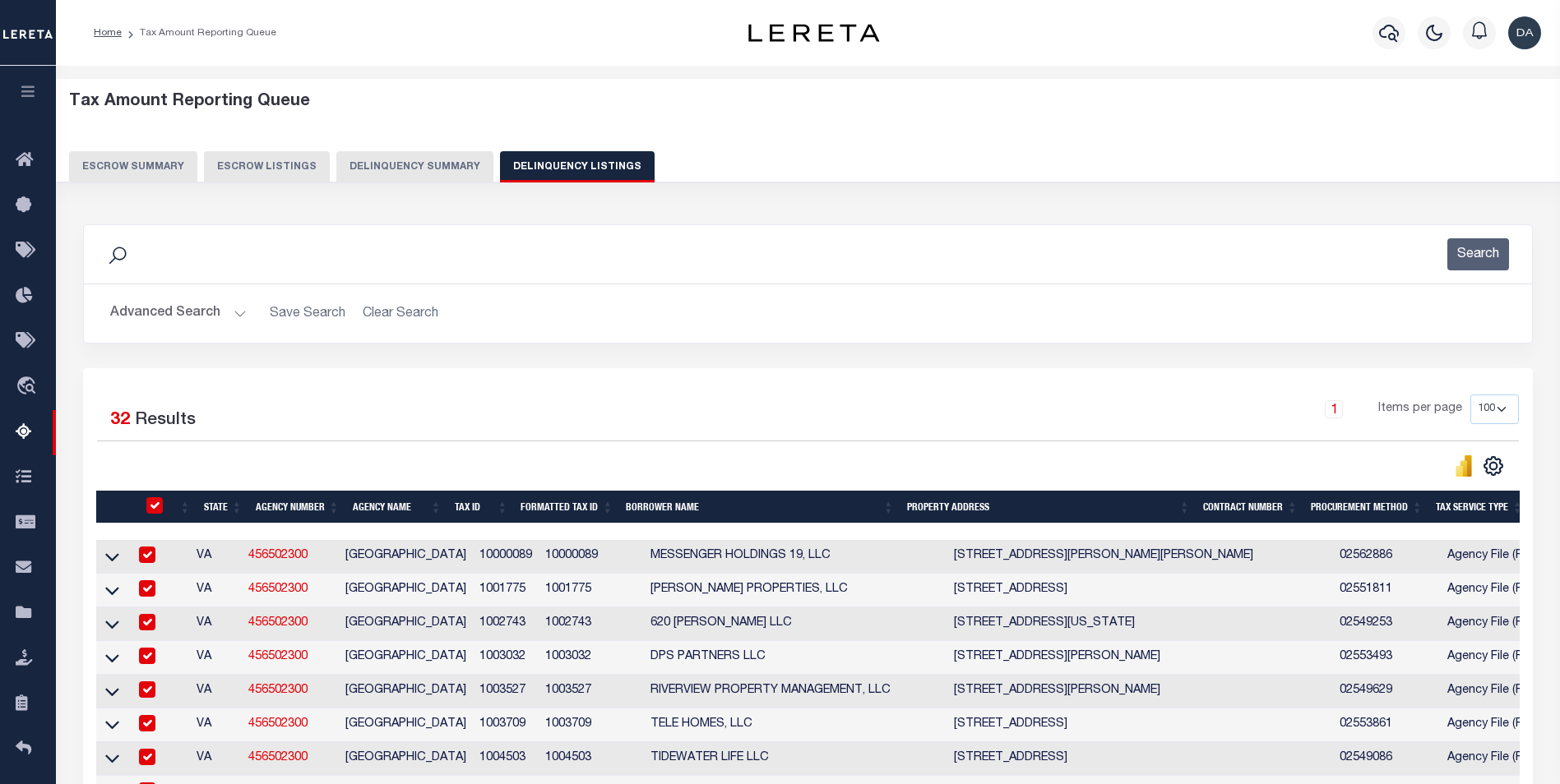
checkbox input "true"
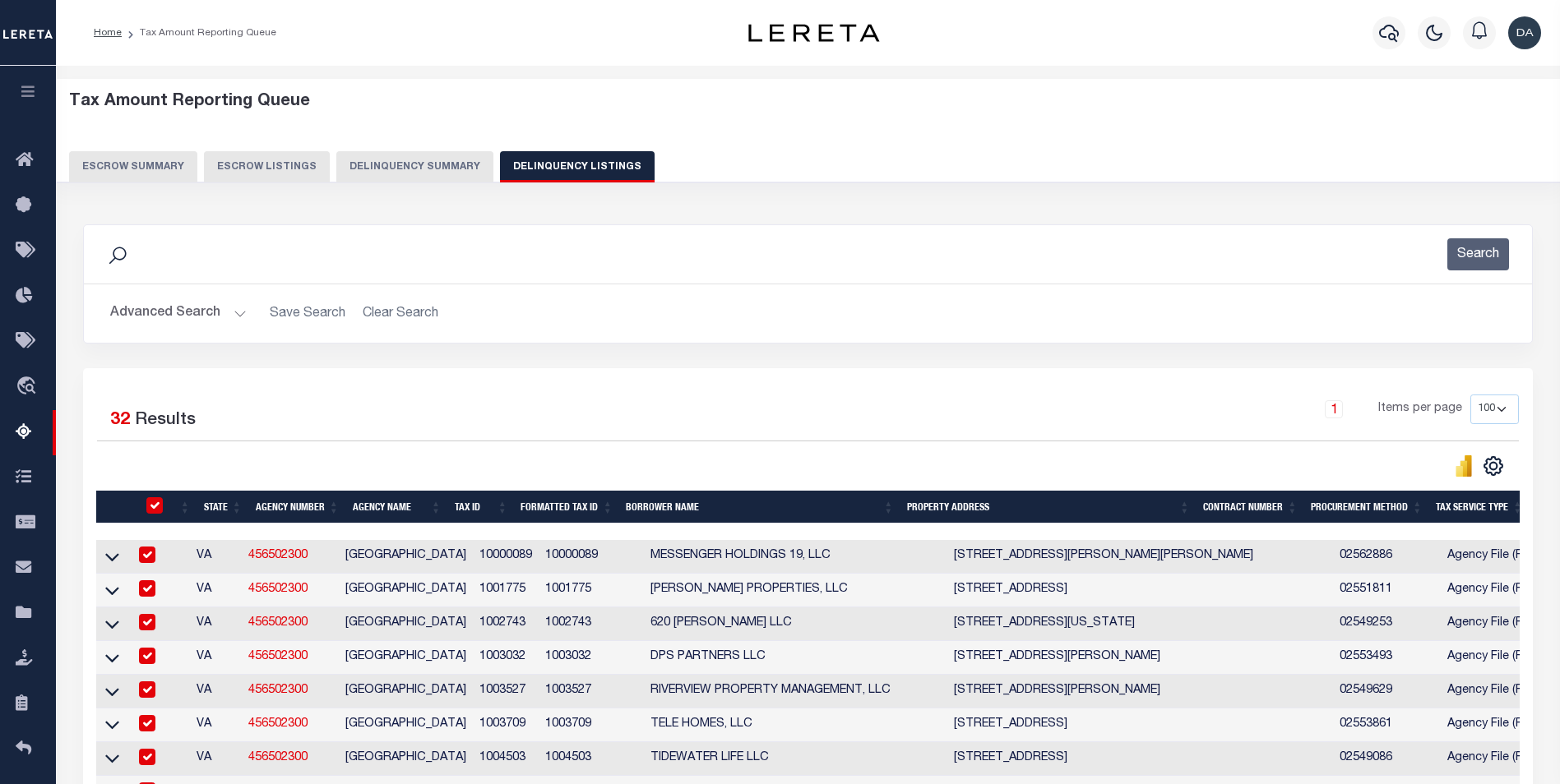
checkbox input "true"
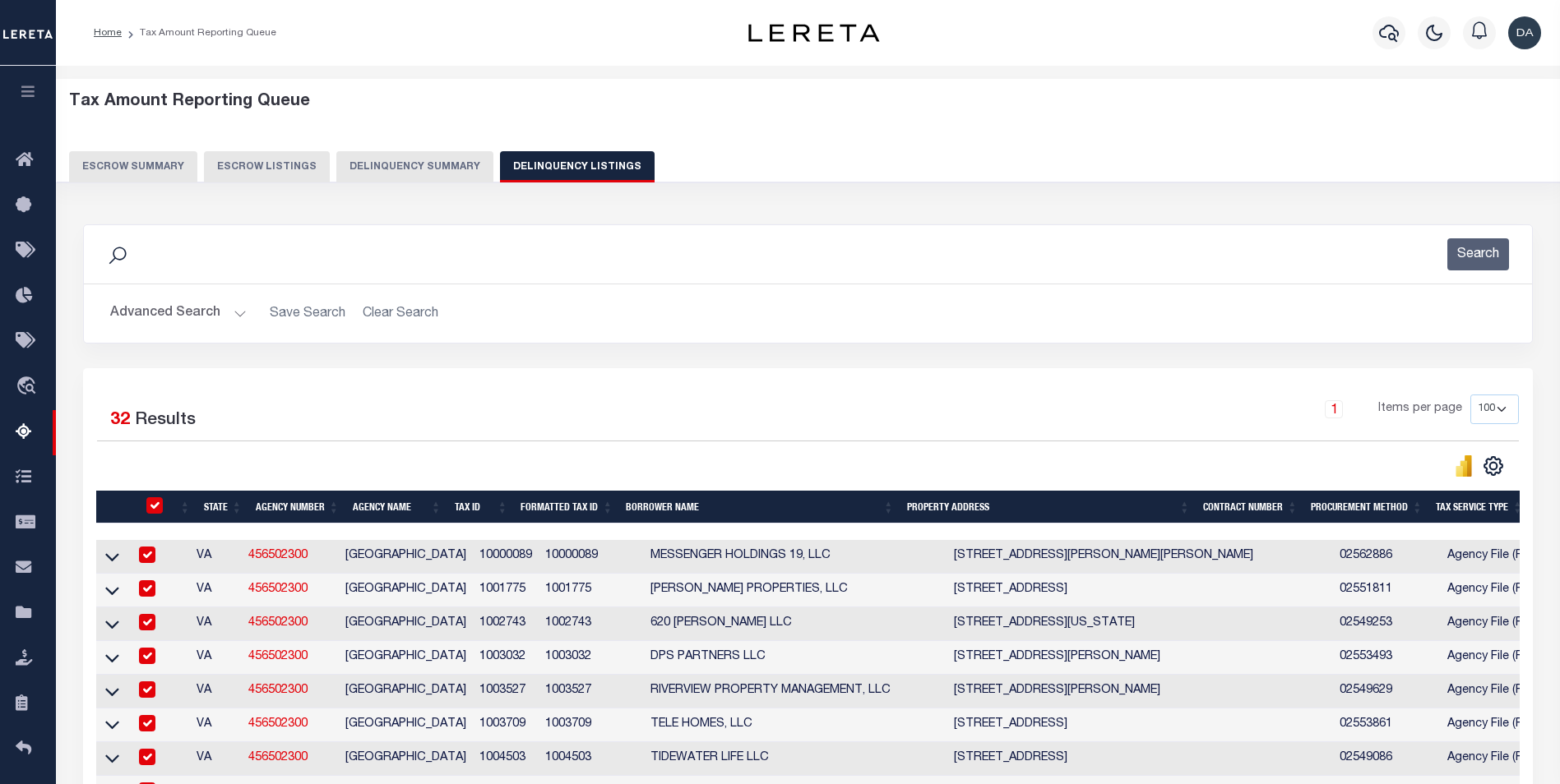
checkbox input "true"
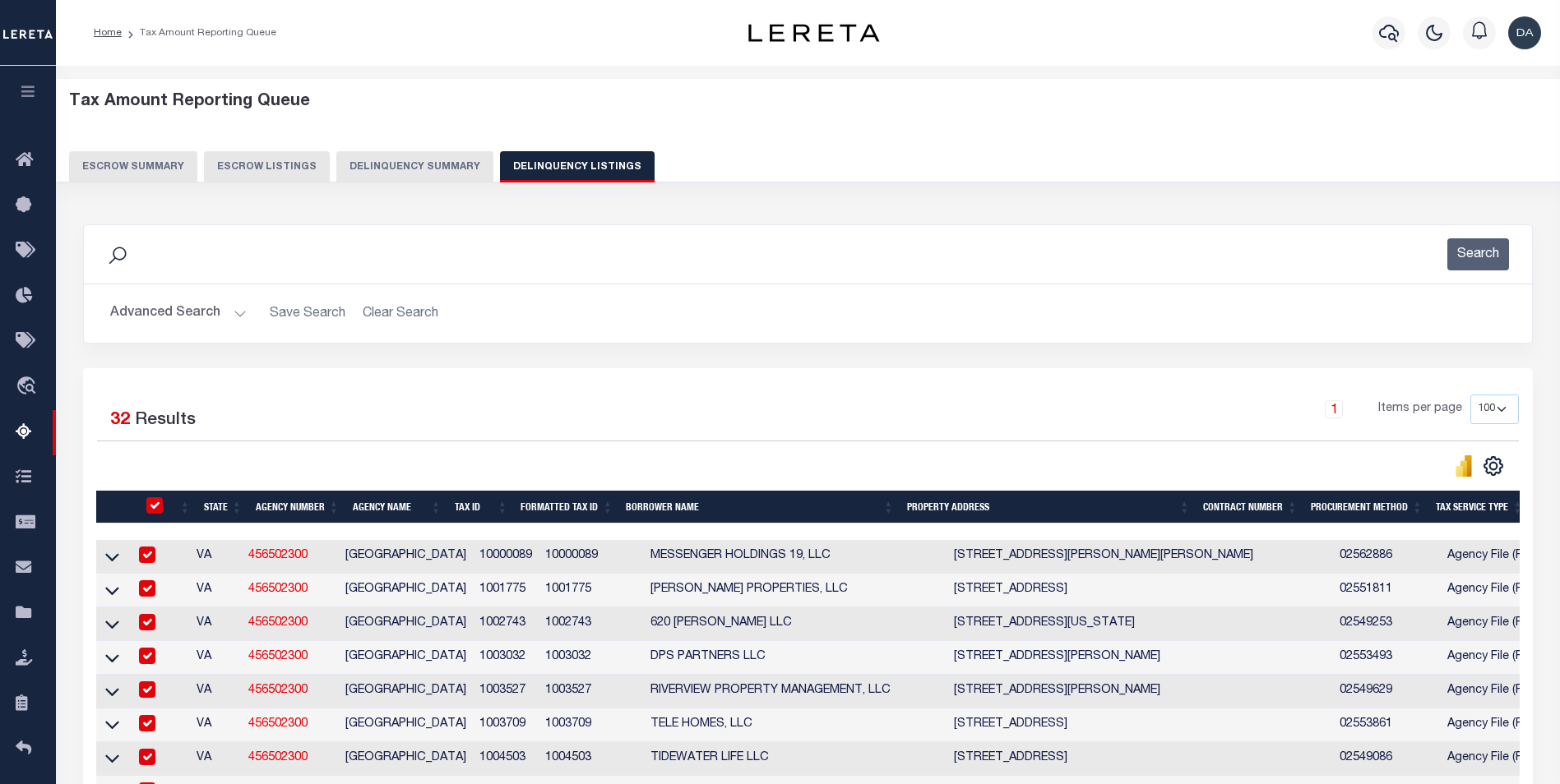
checkbox input "true"
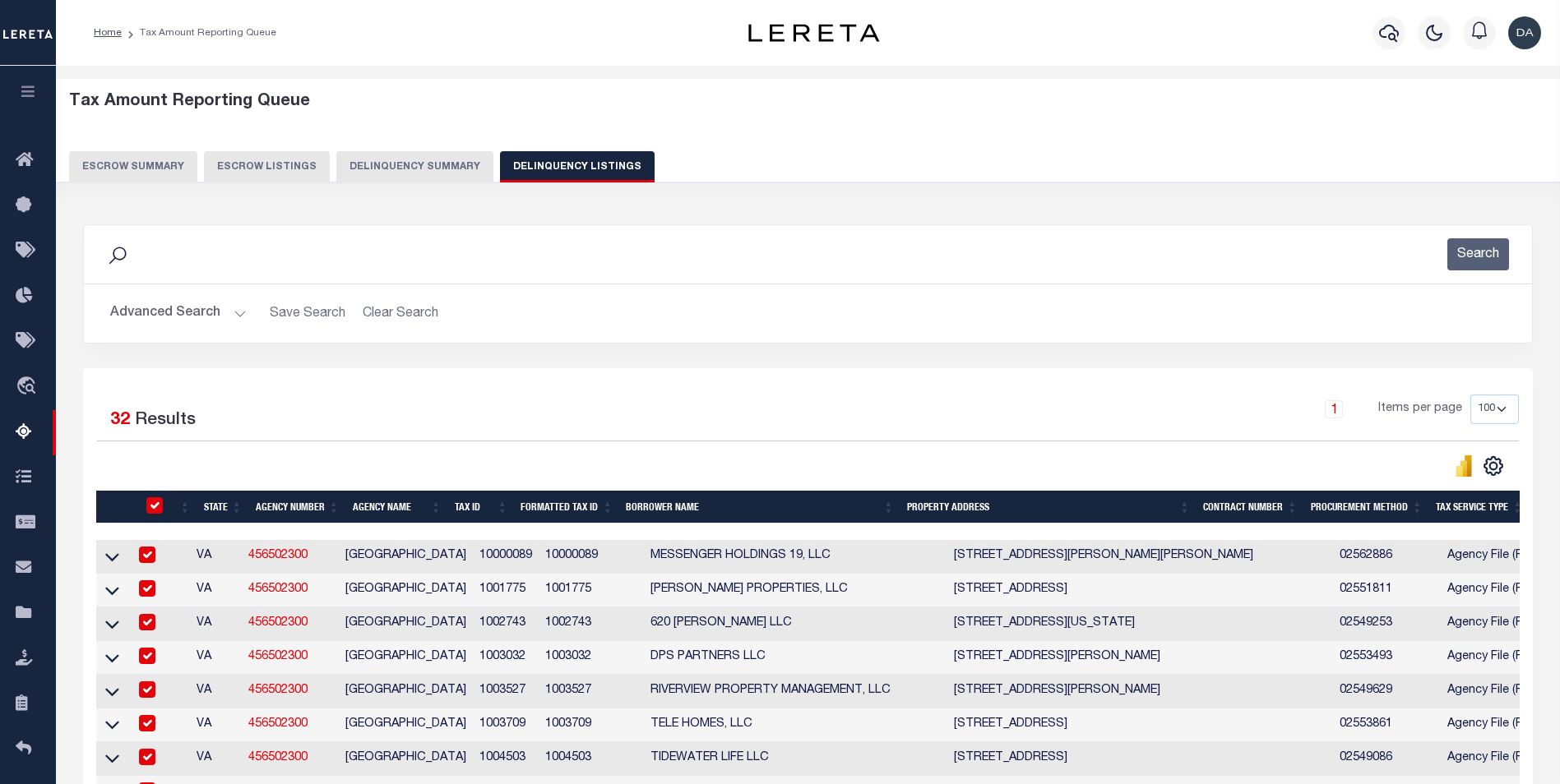
checkbox input "true"
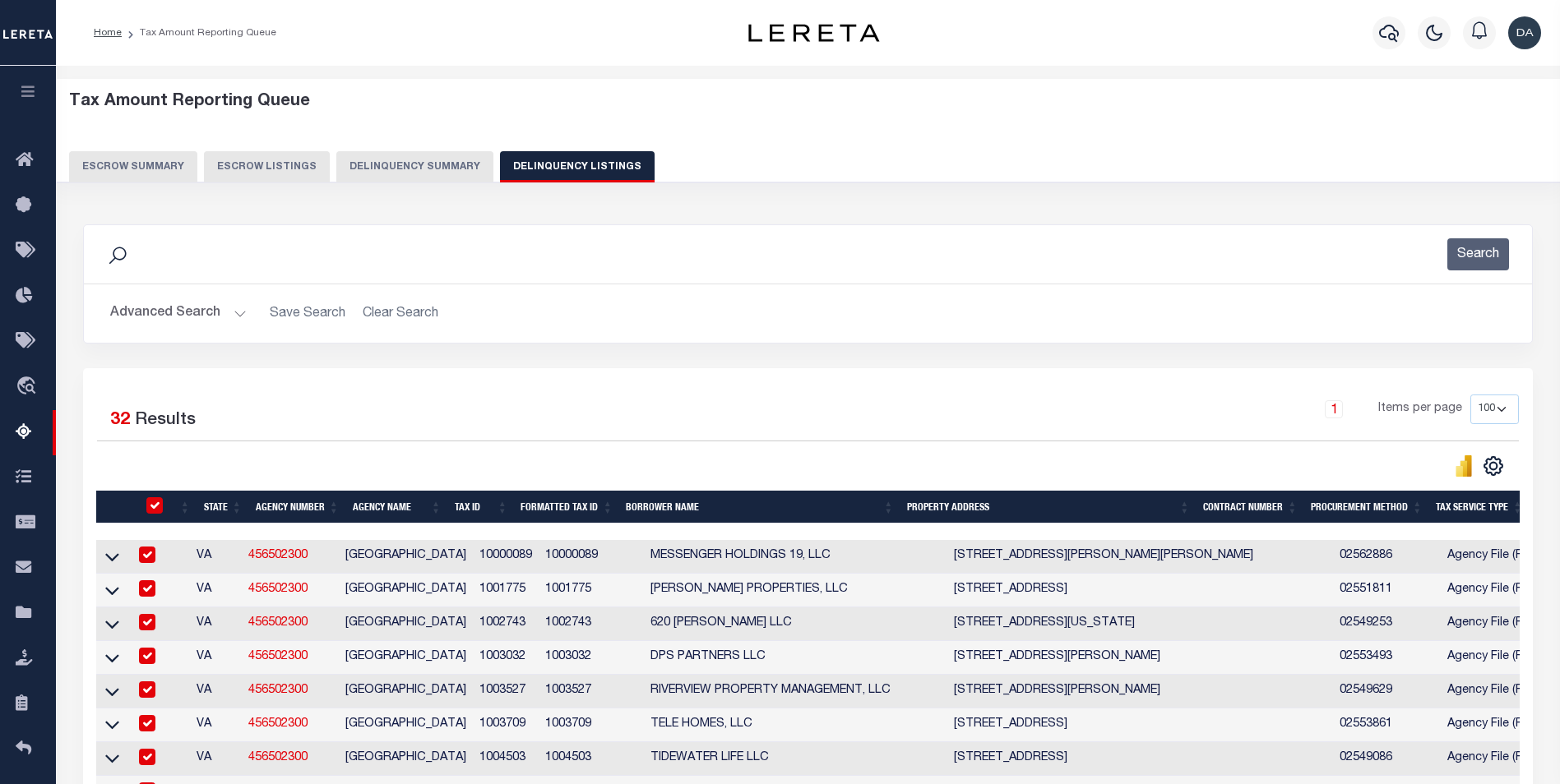
checkbox input "true"
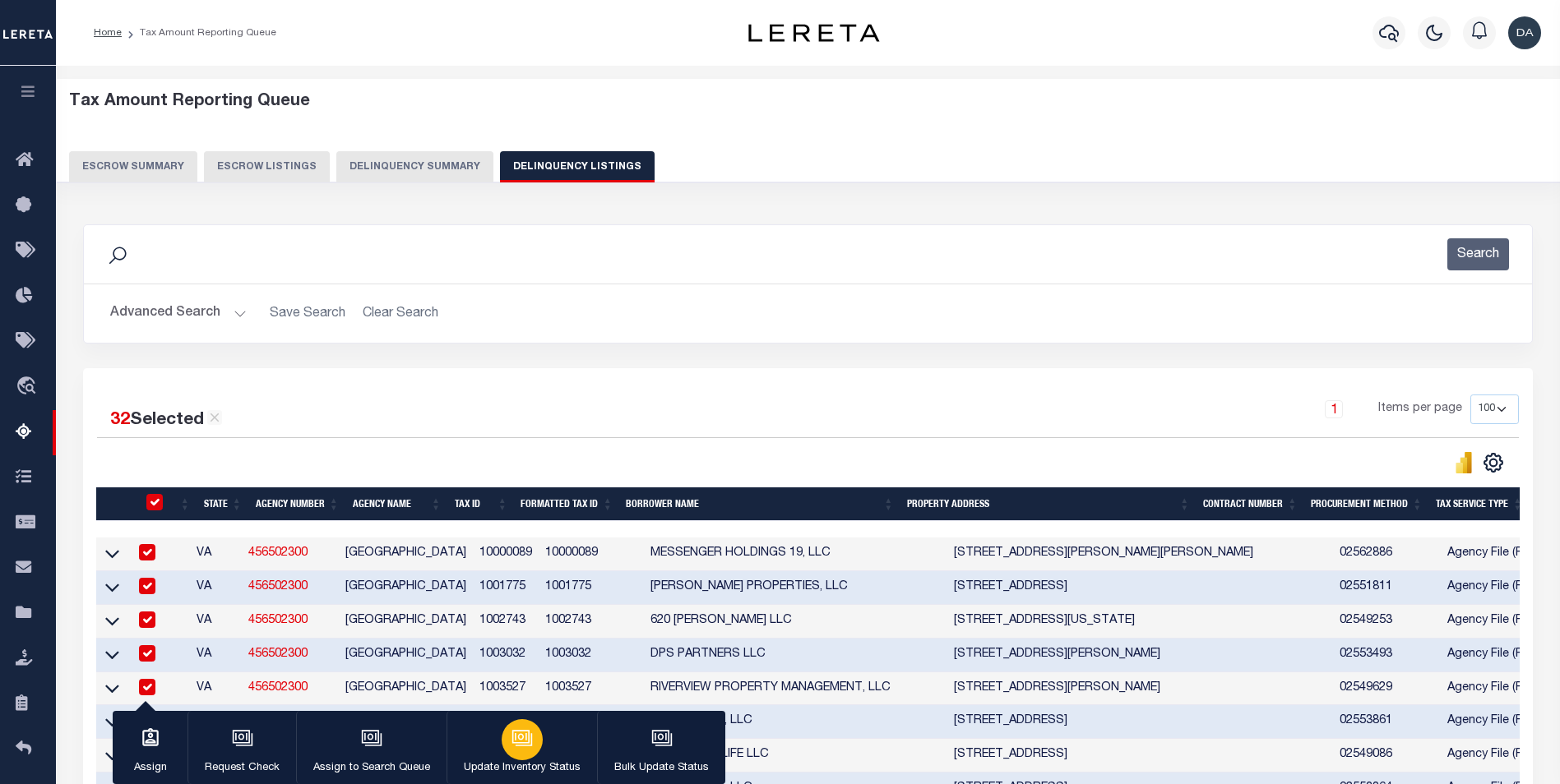
click at [528, 760] on p "Update Inventory Status" at bounding box center [522, 768] width 117 height 16
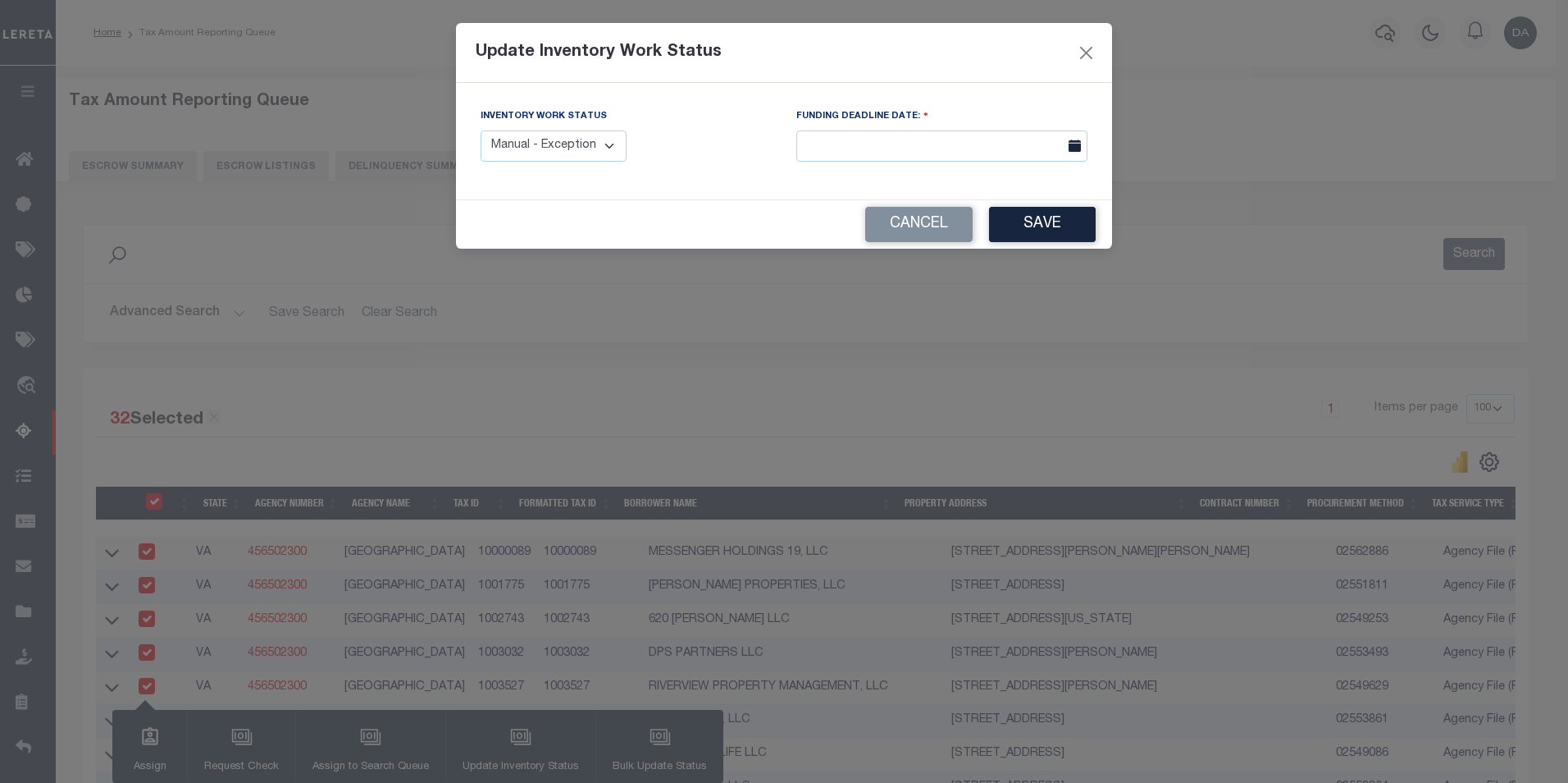
click at [568, 146] on select "Manual - Exception Pended - Awaiting Search Late Add Exception Completed" at bounding box center [553, 147] width 146 height 32
select select "3"
click at [480, 131] on select "Manual - Exception Pended - Awaiting Search Late Add Exception Completed" at bounding box center [553, 147] width 146 height 32
click at [1068, 219] on button "Save" at bounding box center [1043, 224] width 107 height 35
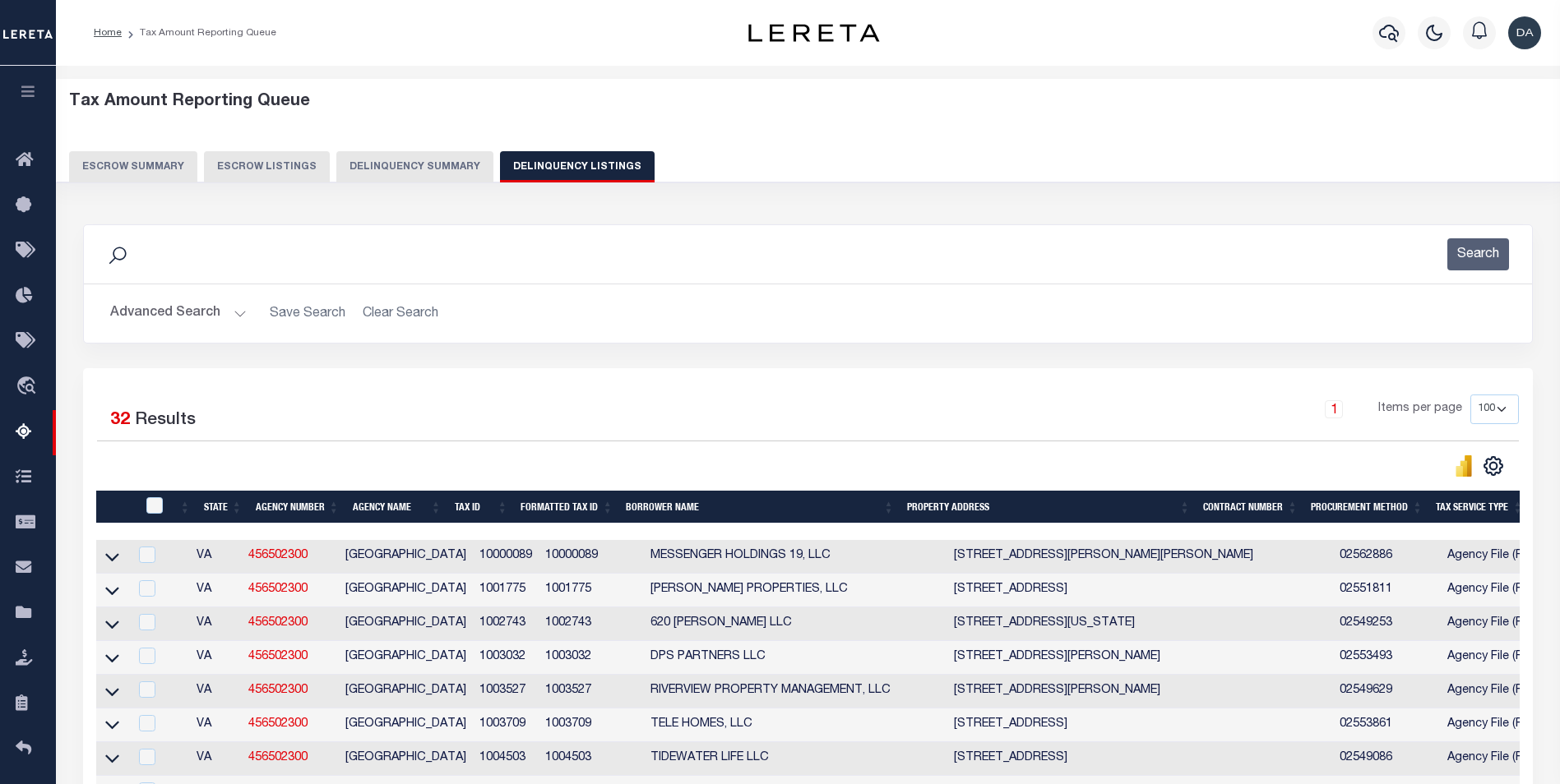
click at [417, 178] on button "Delinquency Summary" at bounding box center [415, 166] width 157 height 32
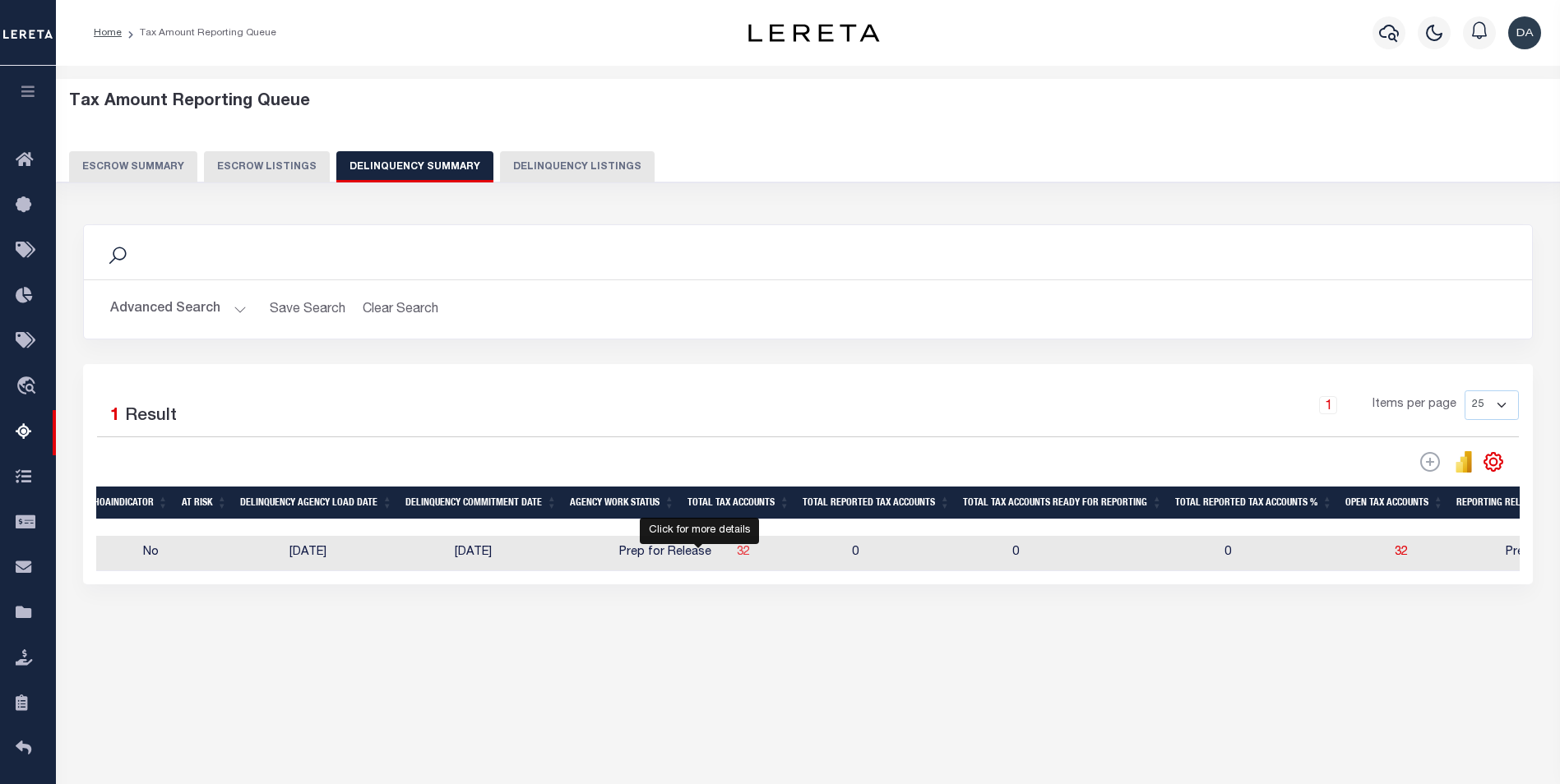
click at [737, 558] on span "32" at bounding box center [743, 552] width 13 height 11
select select "100"
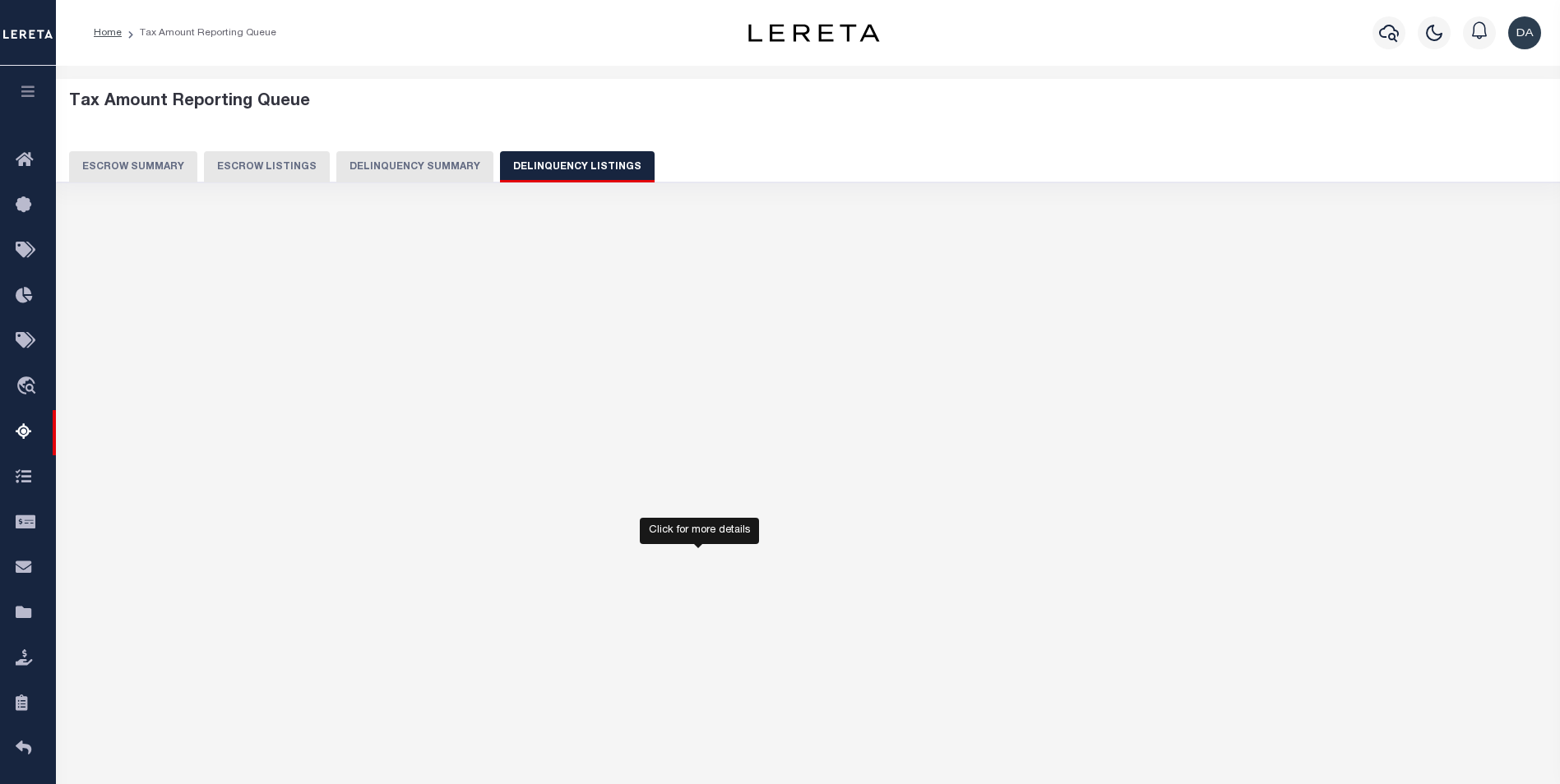
select select "100"
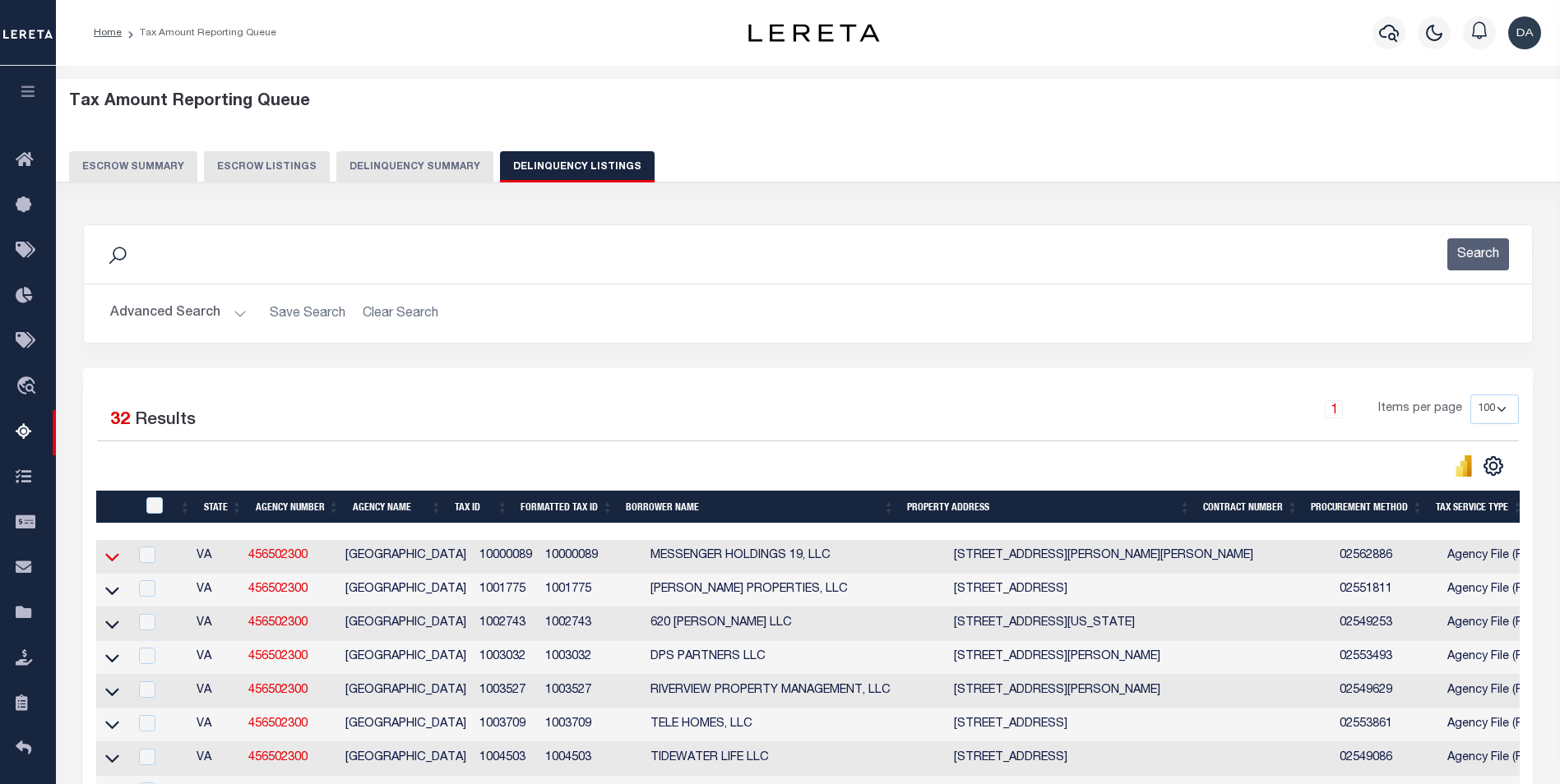
click at [115, 562] on icon at bounding box center [112, 558] width 14 height 9
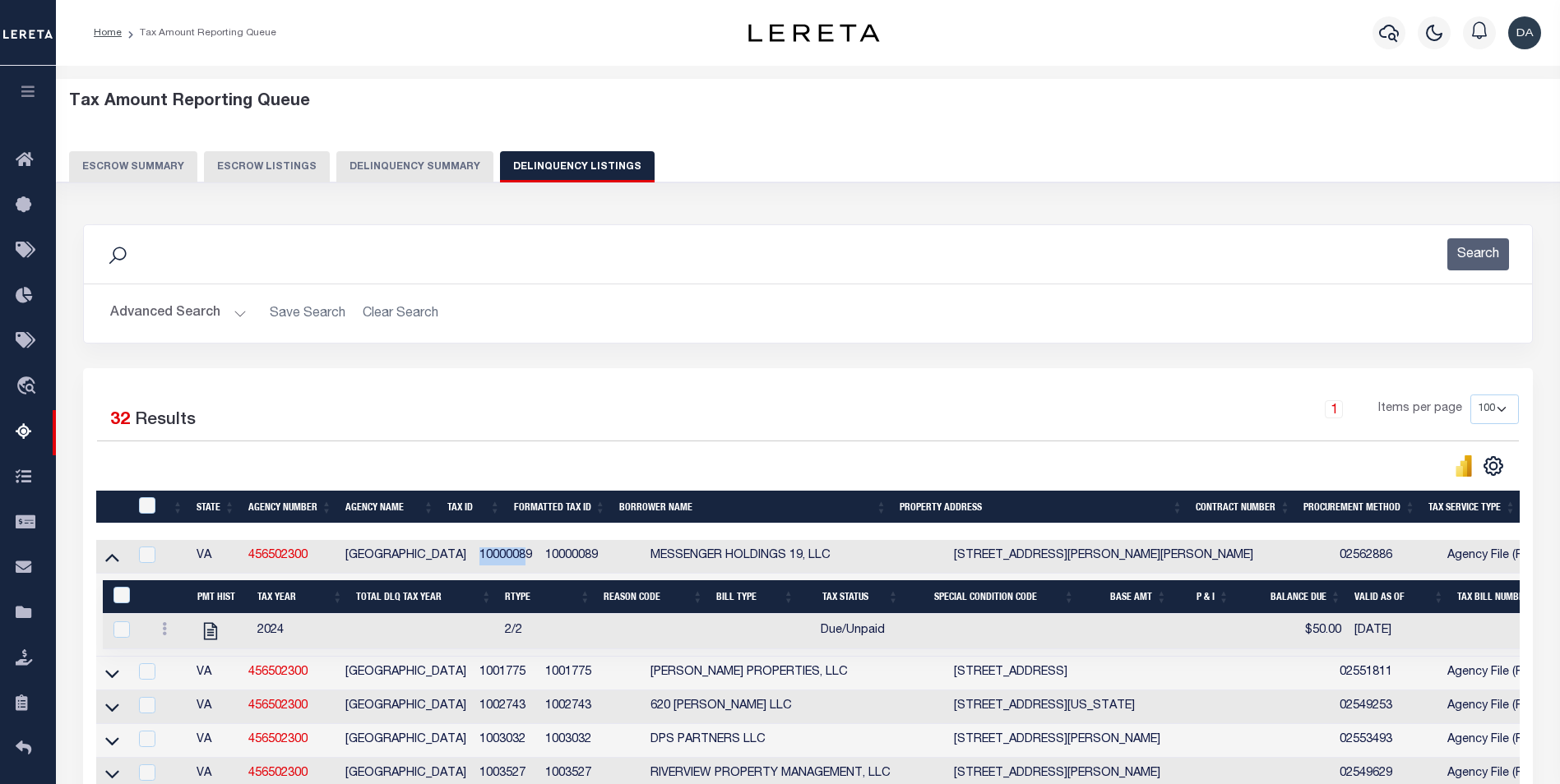
drag, startPoint x: 447, startPoint y: 563, endPoint x: 494, endPoint y: 566, distance: 47.1
click at [494, 566] on td "10000089" at bounding box center [505, 556] width 66 height 33
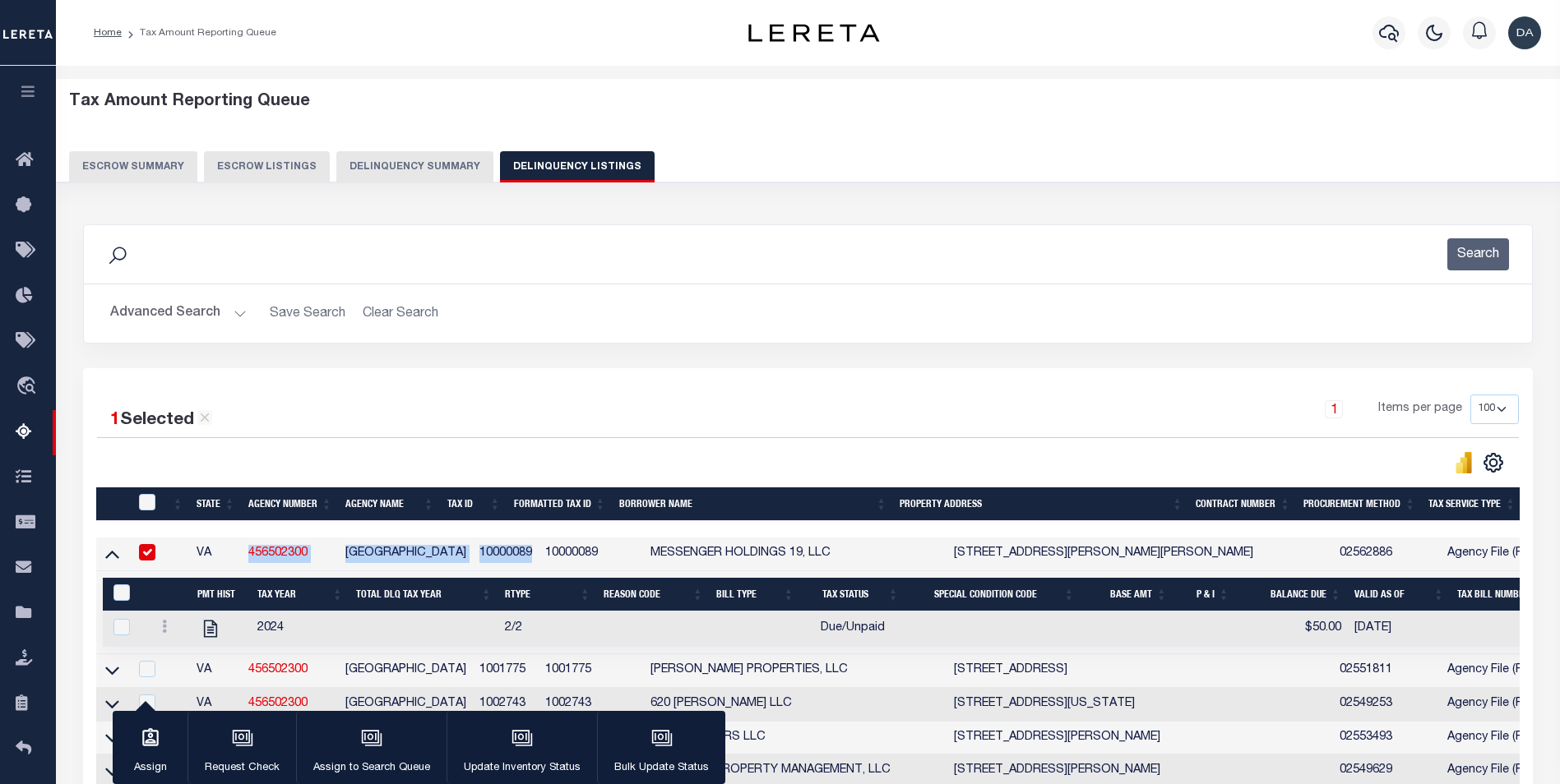
drag, startPoint x: 246, startPoint y: 550, endPoint x: 502, endPoint y: 556, distance: 256.1
click at [502, 554] on tr "VA 456502300 [GEOGRAPHIC_DATA] 10000089 10000089 MESSENGER HOLDINGS 19, LLC [ST…" at bounding box center [1522, 554] width 2852 height 33
copy tr "456502300 [GEOGRAPHIC_DATA] 10000089"
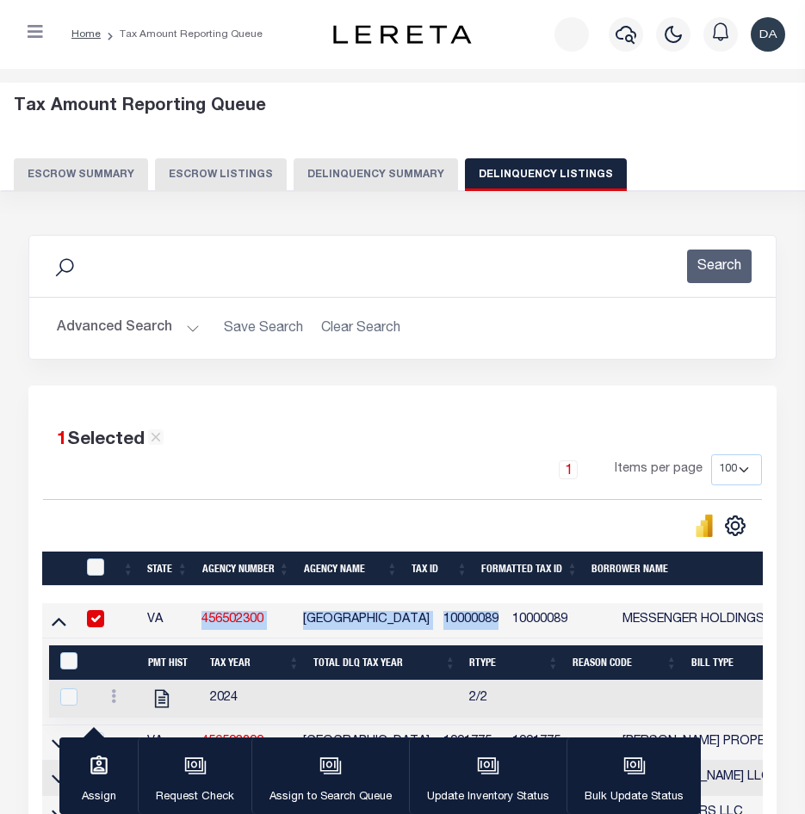
scroll to position [86, 0]
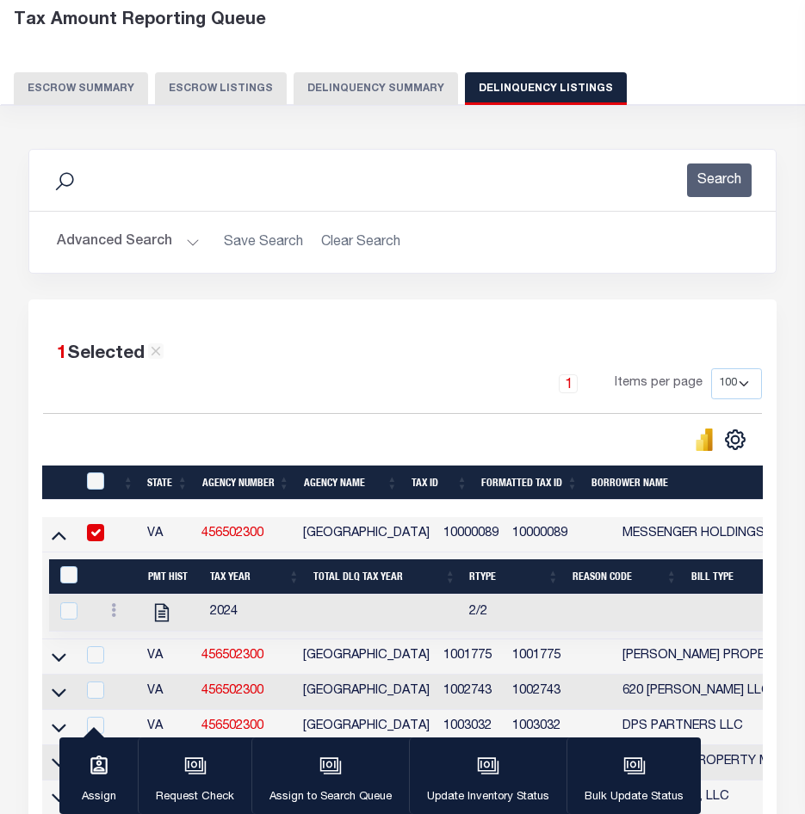
click at [457, 399] on div "1 Items per page 10 25 50 100 500" at bounding box center [402, 390] width 719 height 45
drag, startPoint x: 470, startPoint y: 534, endPoint x: 414, endPoint y: 536, distance: 56.0
click at [436, 536] on td "10000089" at bounding box center [470, 534] width 69 height 35
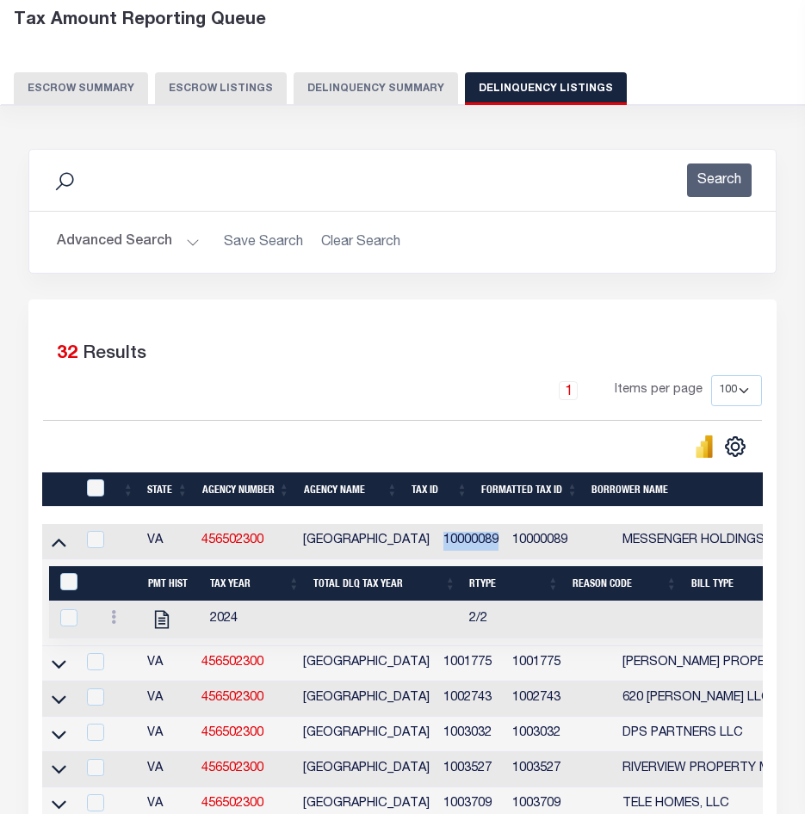
copy td "10000089"
drag, startPoint x: 287, startPoint y: 546, endPoint x: 205, endPoint y: 549, distance: 81.8
click at [205, 549] on td "456502300" at bounding box center [245, 541] width 102 height 35
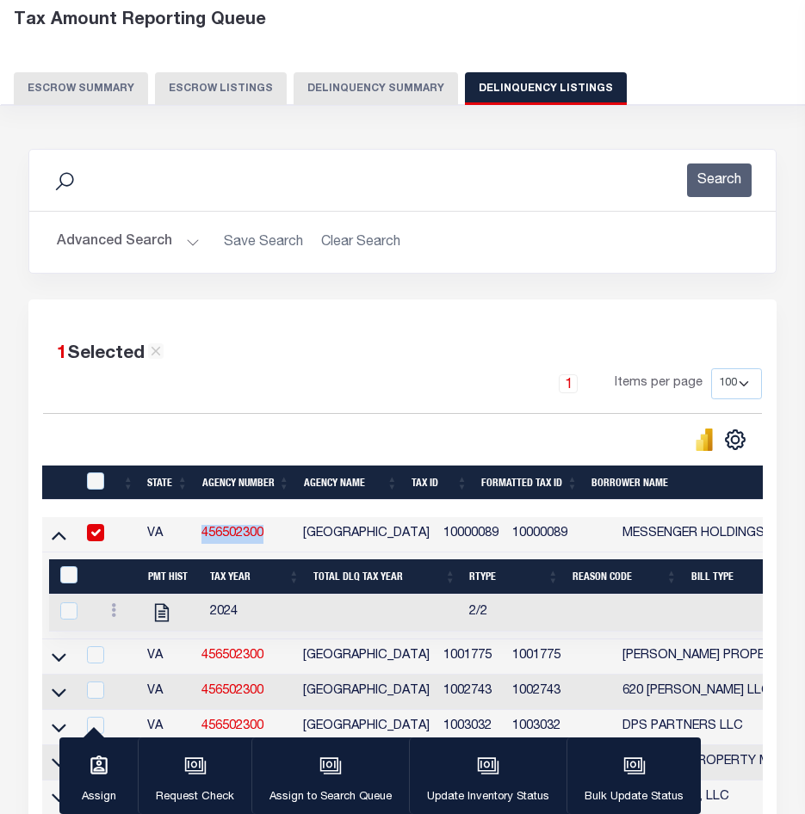
copy link "456502300"
drag, startPoint x: 415, startPoint y: 541, endPoint x: 461, endPoint y: 537, distance: 46.7
click at [461, 537] on td "10000089" at bounding box center [470, 534] width 69 height 35
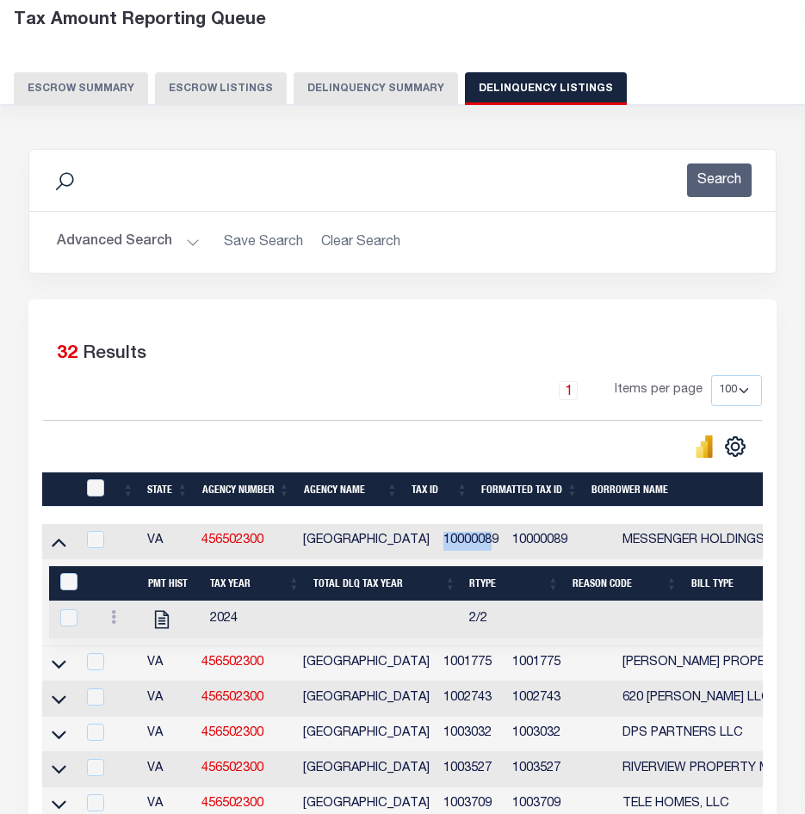
copy td "1000008"
drag, startPoint x: 474, startPoint y: 545, endPoint x: 411, endPoint y: 547, distance: 62.9
click at [436, 547] on td "10000089" at bounding box center [470, 541] width 69 height 35
checkbox input "true"
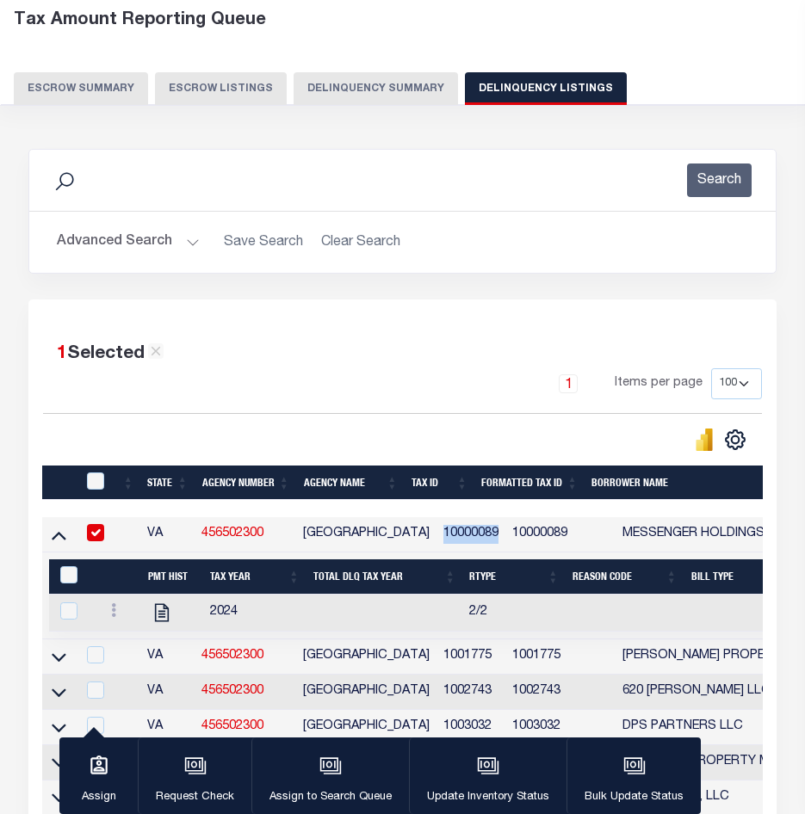
copy td "10000089"
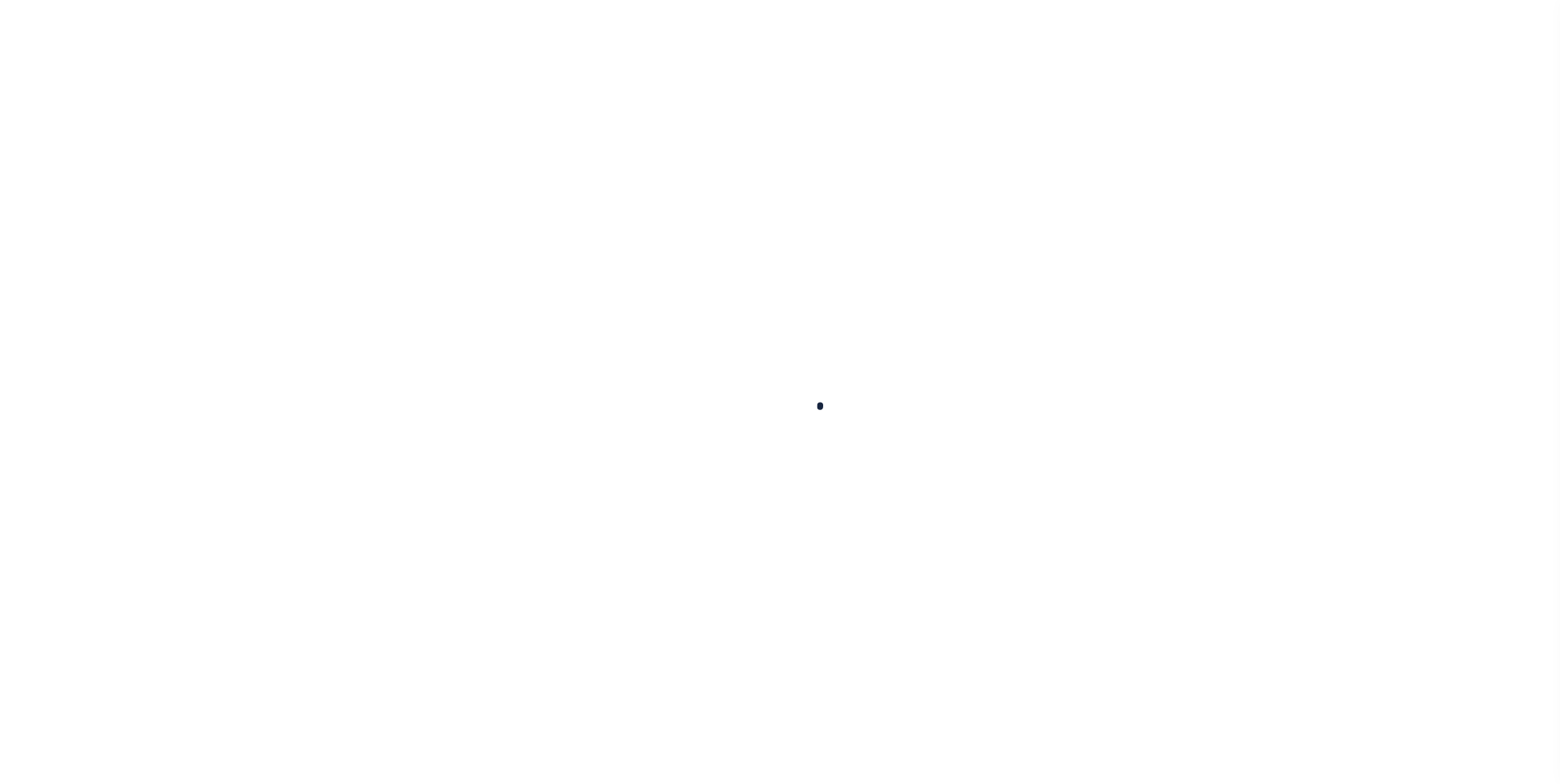
select select
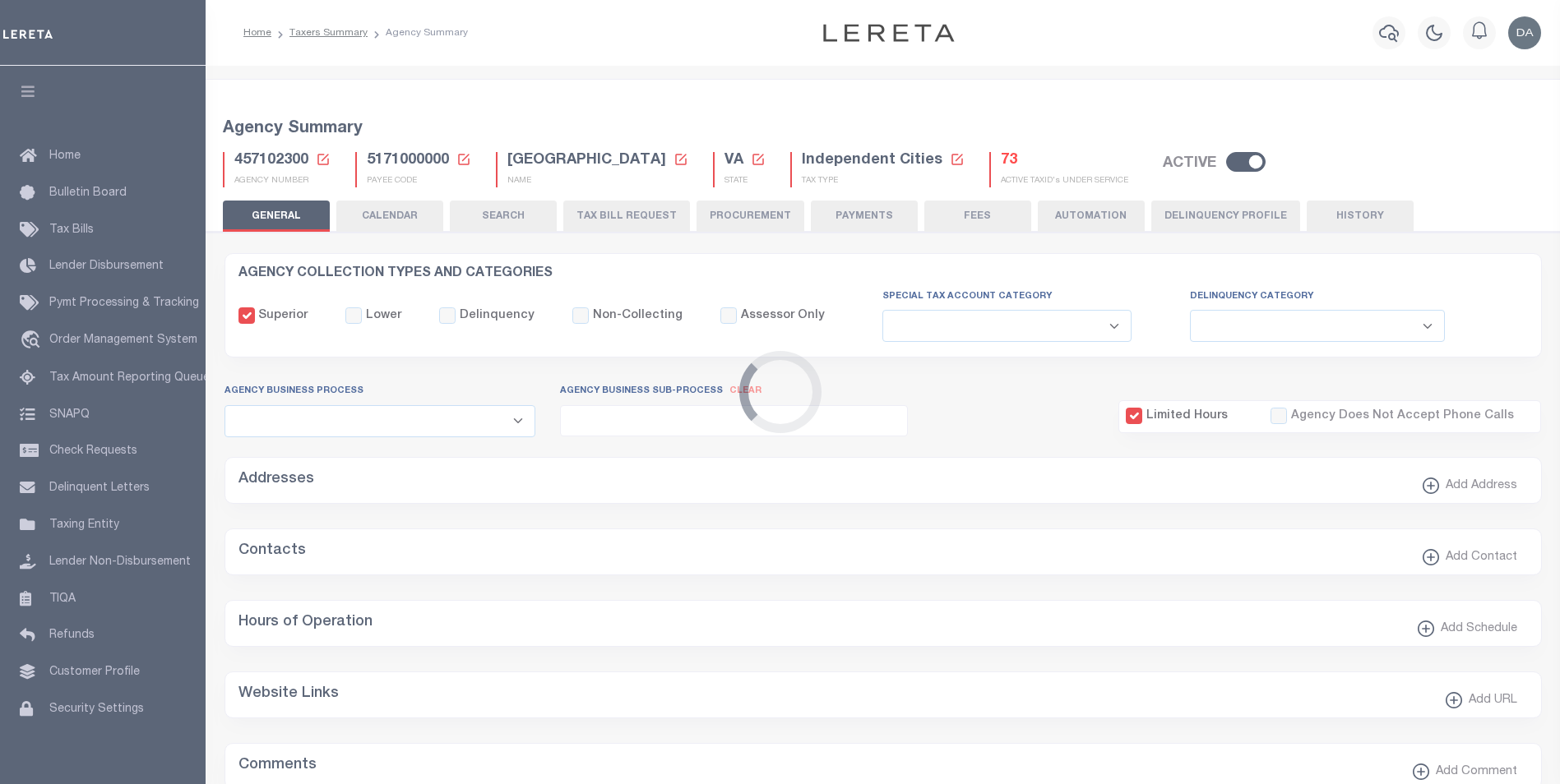
checkbox input "false"
type input "5171000000"
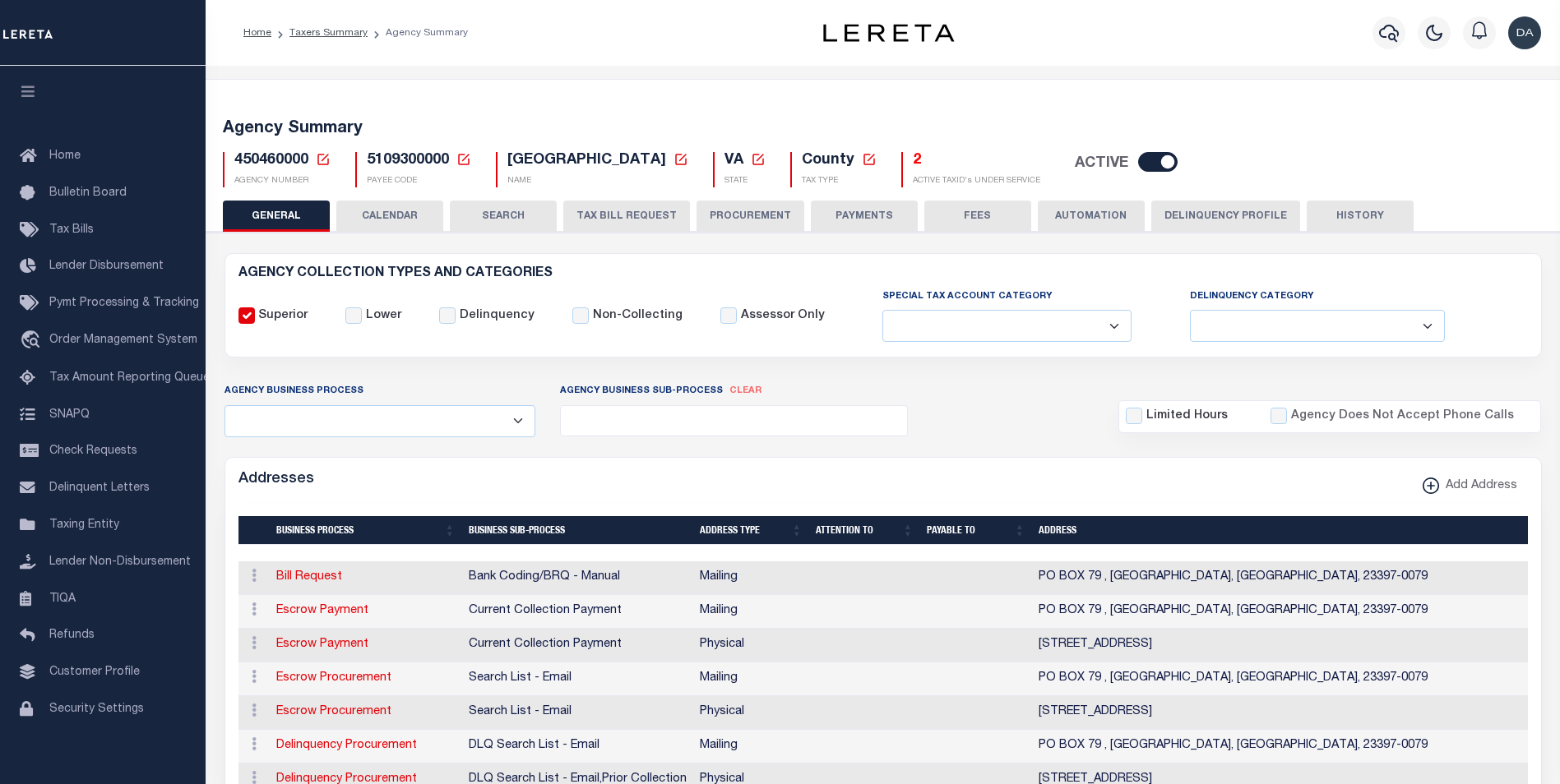
select select
click at [251, 157] on span "450460000" at bounding box center [270, 159] width 74 height 14
copy h5 "450460000"
click at [417, 157] on span "5109300000" at bounding box center [408, 159] width 82 height 14
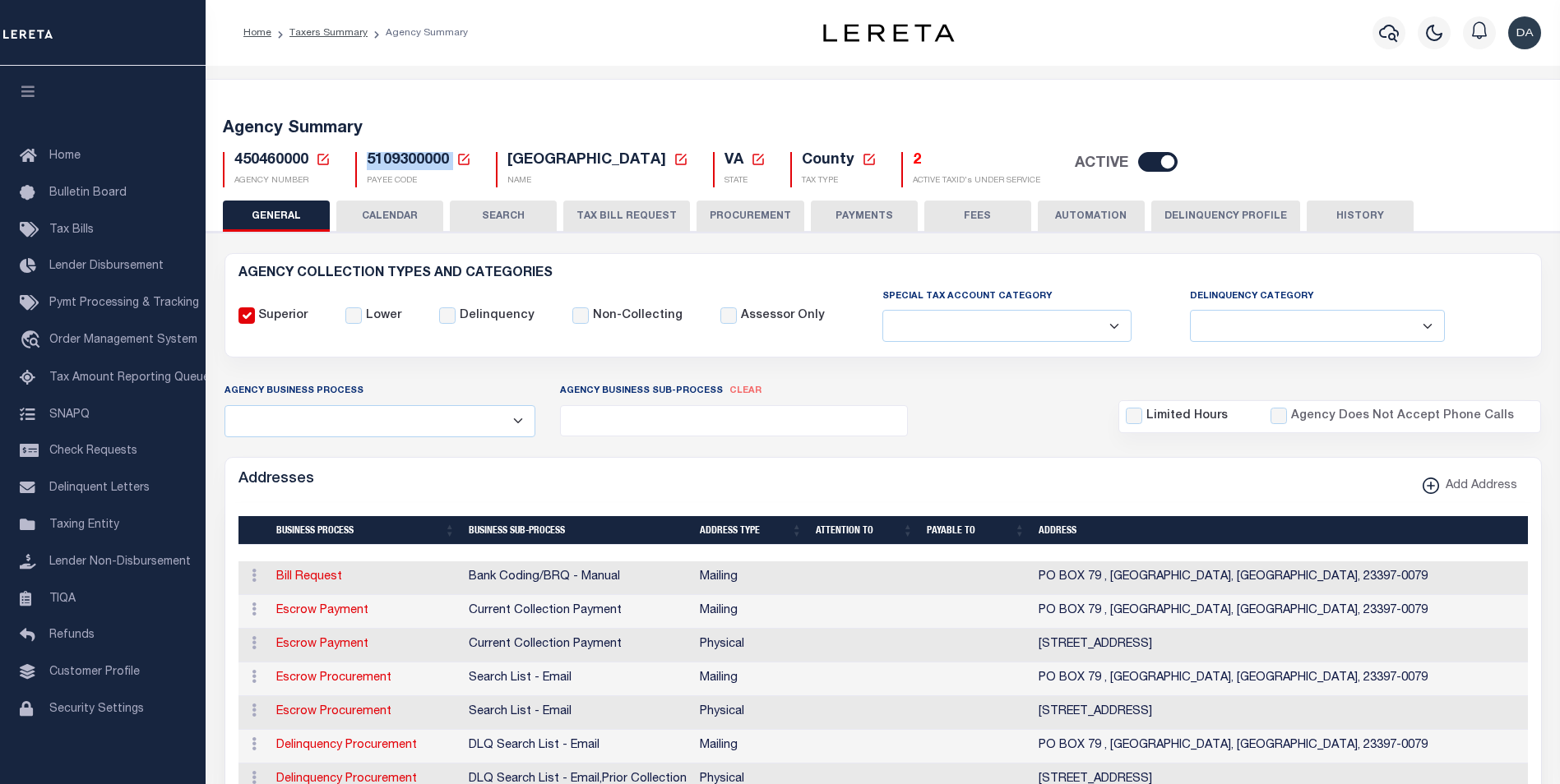
click at [417, 157] on span "5109300000" at bounding box center [408, 159] width 82 height 14
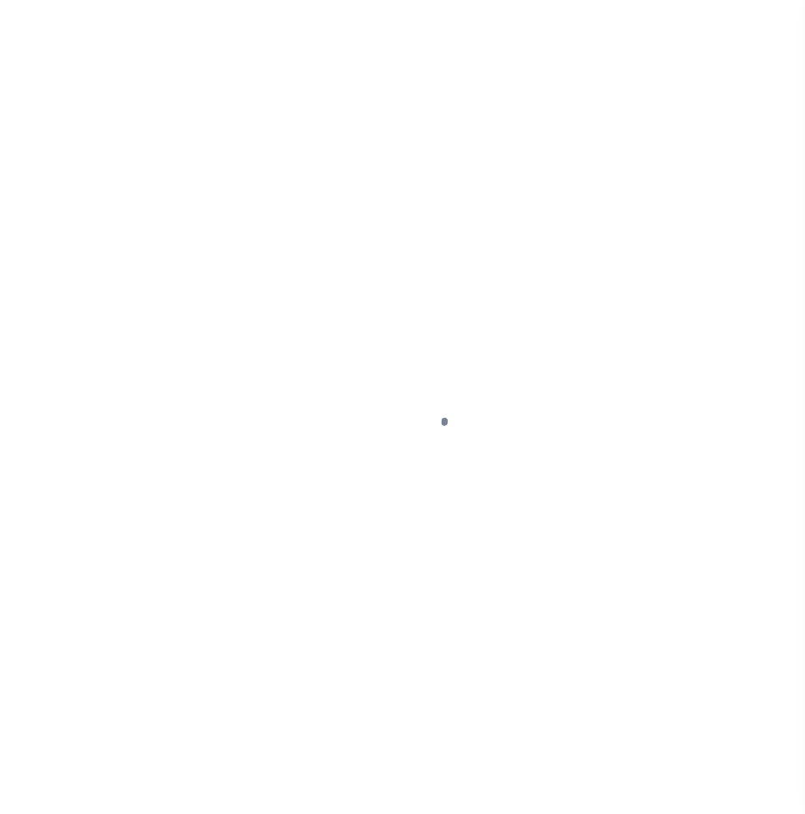
select select
